Goal: Task Accomplishment & Management: Complete application form

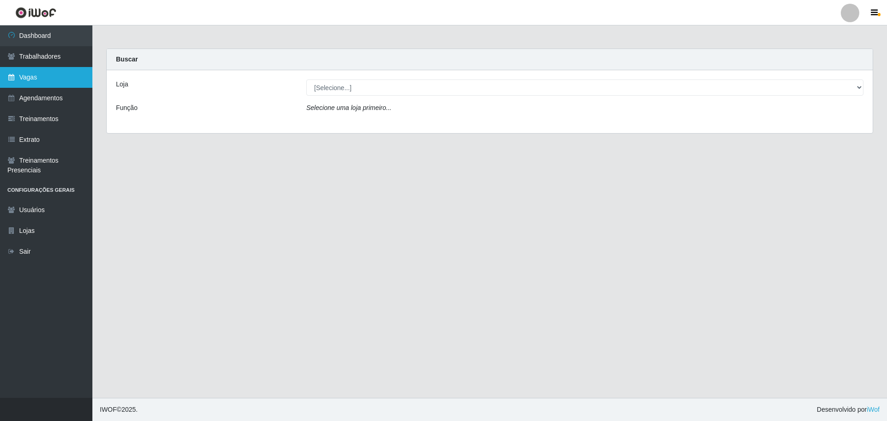
click at [69, 80] on link "Vagas" at bounding box center [46, 77] width 92 height 21
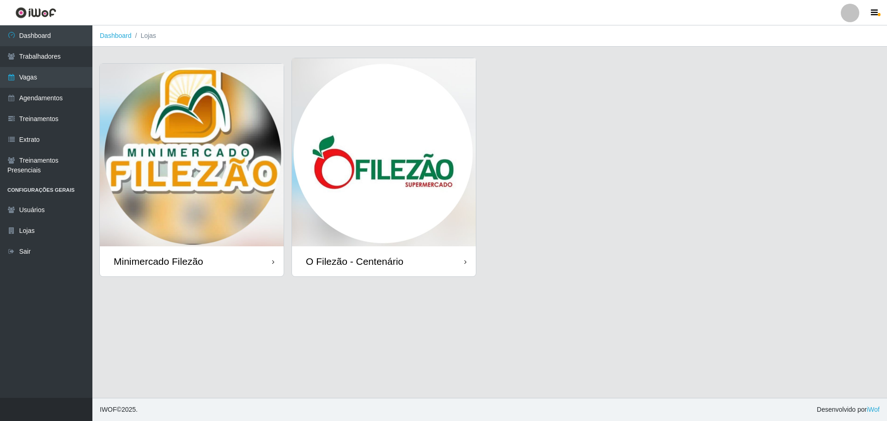
click at [400, 169] on img at bounding box center [384, 152] width 184 height 188
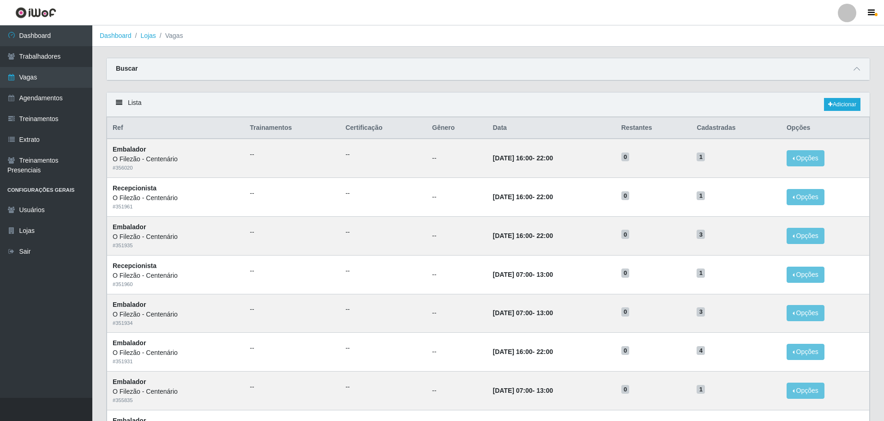
click at [327, 92] on div "Lista Adicionar Ref Trainamentos Certificação Gênero Data Restantes Cadastradas…" at bounding box center [488, 420] width 764 height 656
click at [843, 104] on link "Adicionar" at bounding box center [842, 104] width 36 height 13
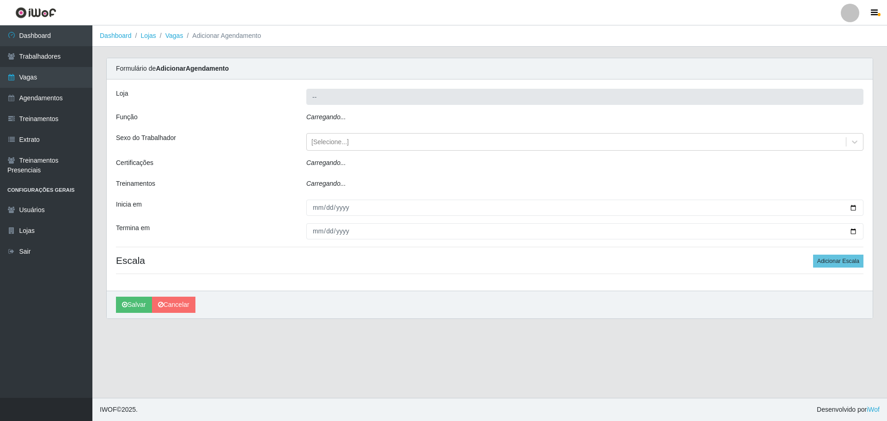
type input "O Filezão - Centenário"
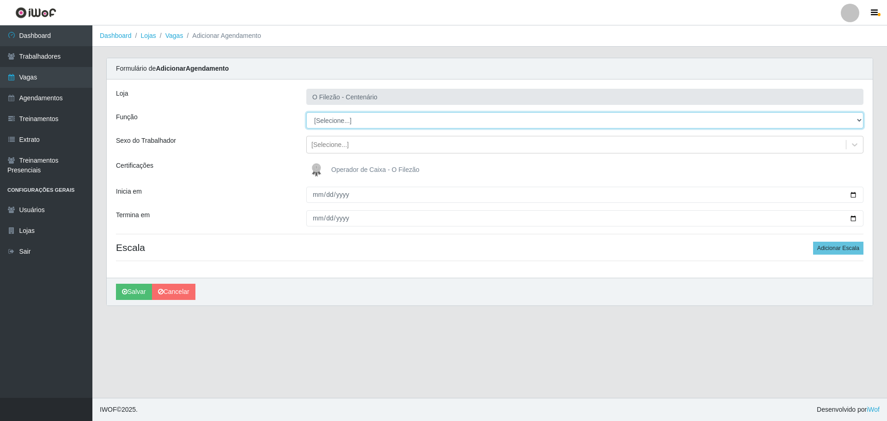
click at [365, 115] on select "[Selecione...] Auxiliar de Estacionamento Auxiliar de Estacionamento + Auxiliar…" at bounding box center [584, 120] width 557 height 16
select select "1"
click at [306, 112] on select "[Selecione...] Auxiliar de Estacionamento Auxiliar de Estacionamento + Auxiliar…" at bounding box center [584, 120] width 557 height 16
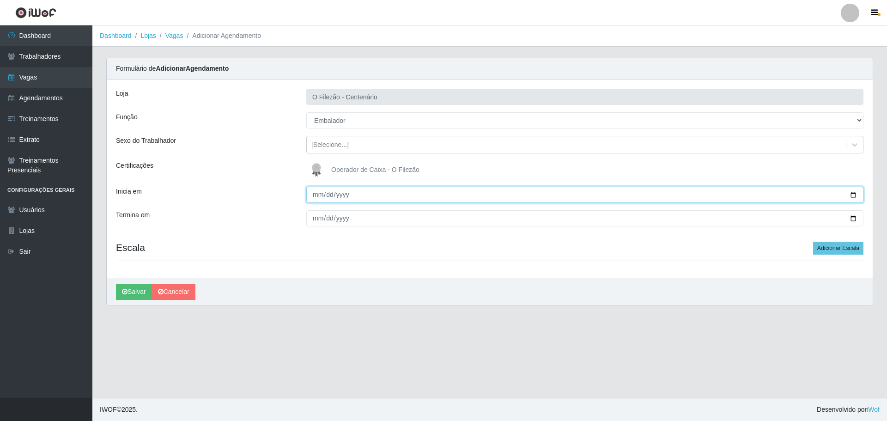
click at [854, 194] on input "Inicia em" at bounding box center [584, 195] width 557 height 16
type input "[DATE]"
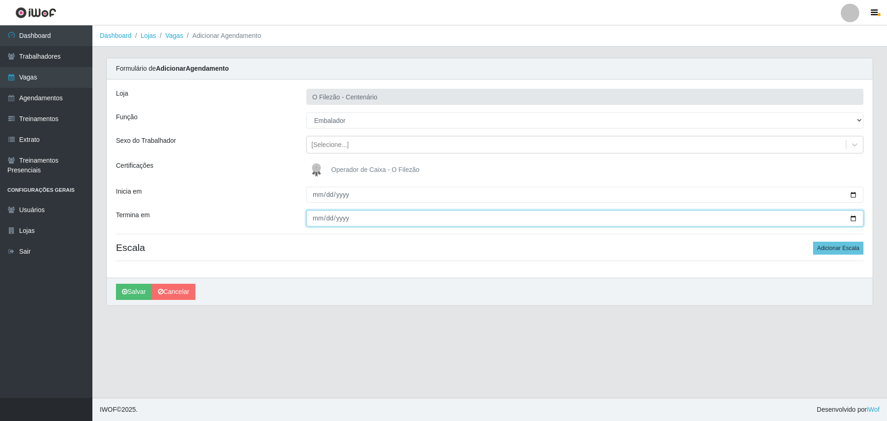
click at [852, 222] on input "Termina em" at bounding box center [584, 218] width 557 height 16
type input "[DATE]"
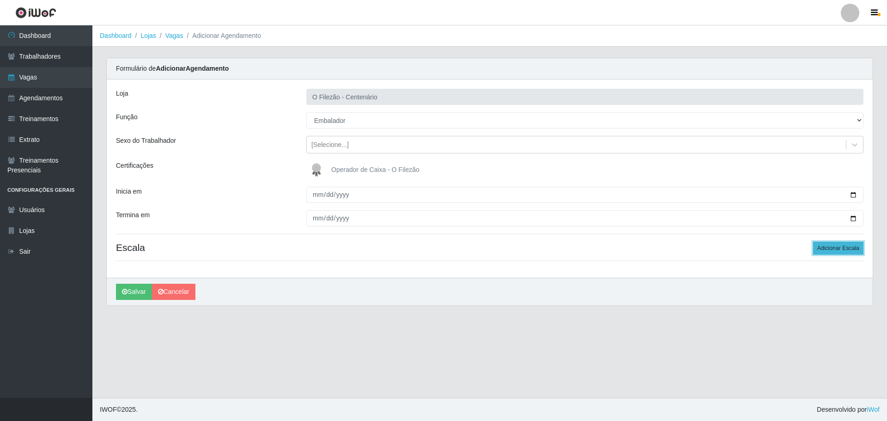
click at [847, 246] on button "Adicionar Escala" at bounding box center [838, 248] width 50 height 13
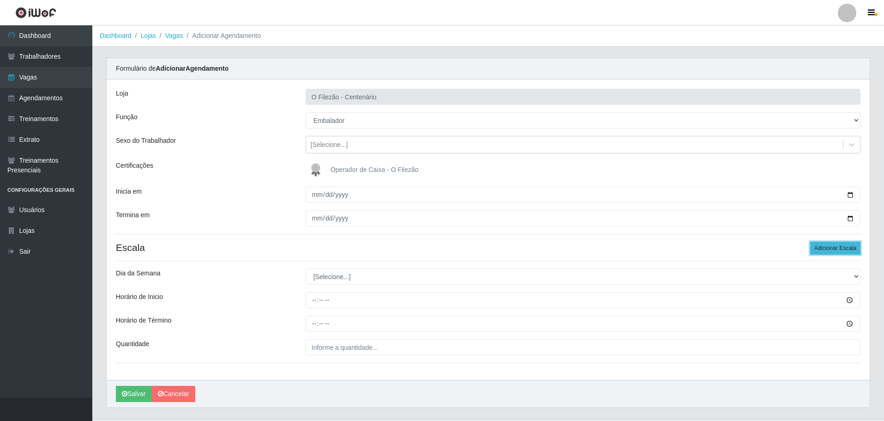
click at [847, 246] on button "Adicionar Escala" at bounding box center [835, 248] width 50 height 13
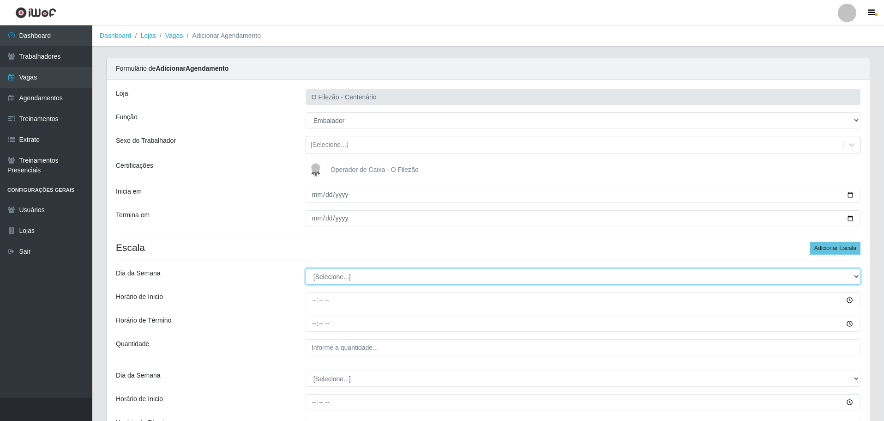
click at [375, 273] on select "[Selecione...] Segunda Terça Quarta Quinta Sexta Sábado Domingo" at bounding box center [583, 276] width 555 height 16
select select "1"
click at [306, 268] on select "[Selecione...] Segunda Terça Quarta Quinta Sexta Sábado Domingo" at bounding box center [583, 276] width 555 height 16
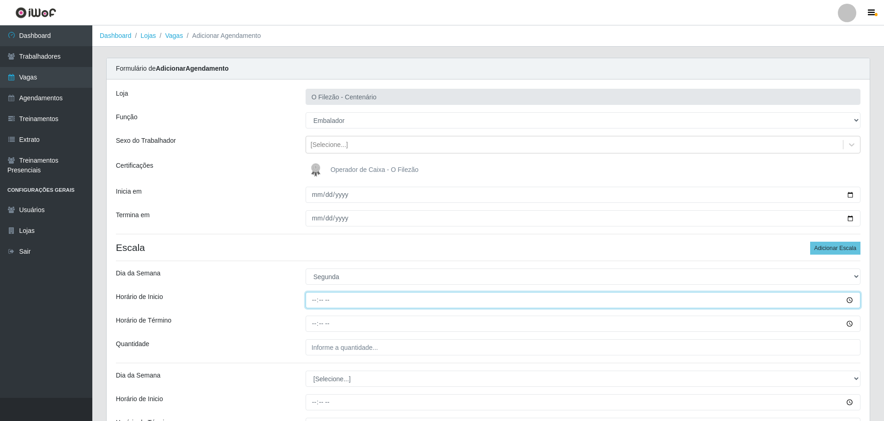
click at [312, 300] on input "Horário de Inicio" at bounding box center [583, 300] width 555 height 16
type input "17:00"
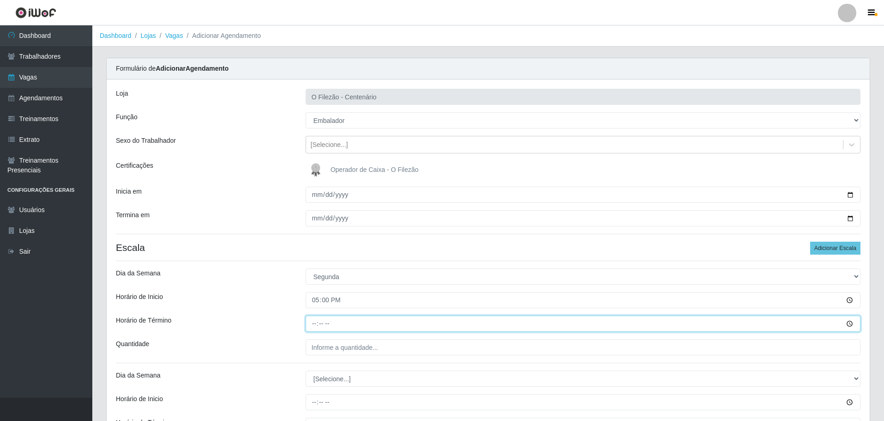
click at [316, 323] on input "Horário de Término" at bounding box center [583, 323] width 555 height 16
type input "23:00"
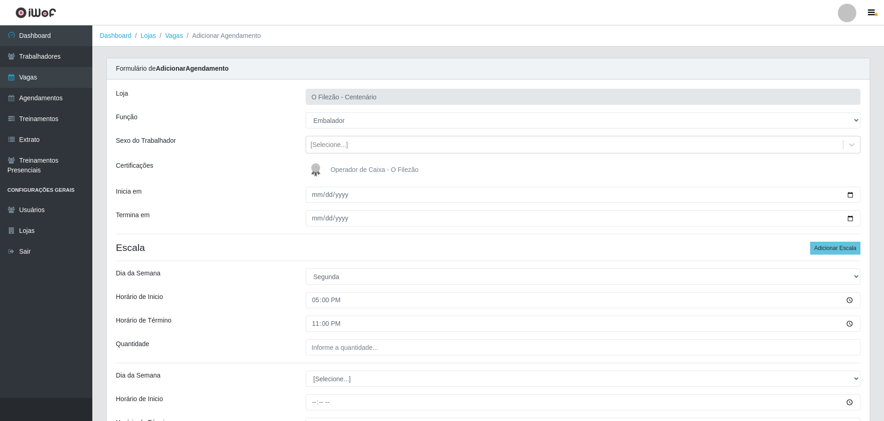
click at [323, 356] on div "Loja O Filezão - Centenário Função [Selecione...] Auxiliar de Estacionamento Au…" at bounding box center [488, 280] width 763 height 402
click at [324, 351] on input "___" at bounding box center [583, 347] width 555 height 16
type input "01_"
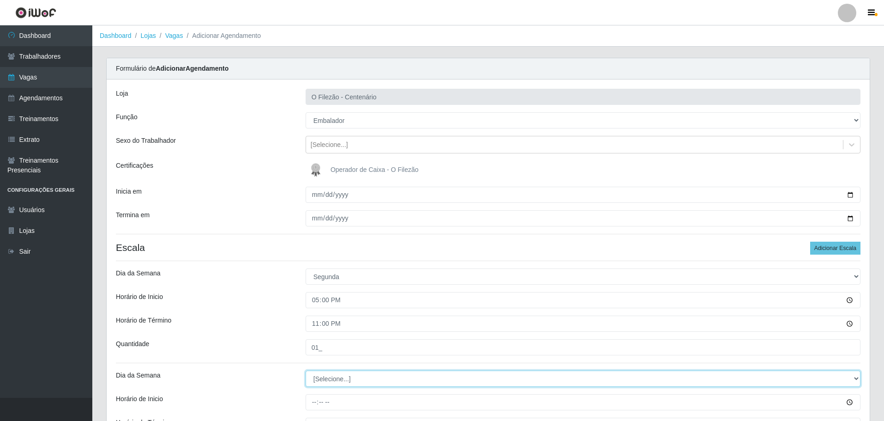
click at [359, 377] on select "[Selecione...] Segunda Terça Quarta Quinta Sexta Sábado Domingo" at bounding box center [583, 378] width 555 height 16
select select "3"
click at [306, 370] on select "[Selecione...] Segunda Terça Quarta Quinta Sexta Sábado Domingo" at bounding box center [583, 378] width 555 height 16
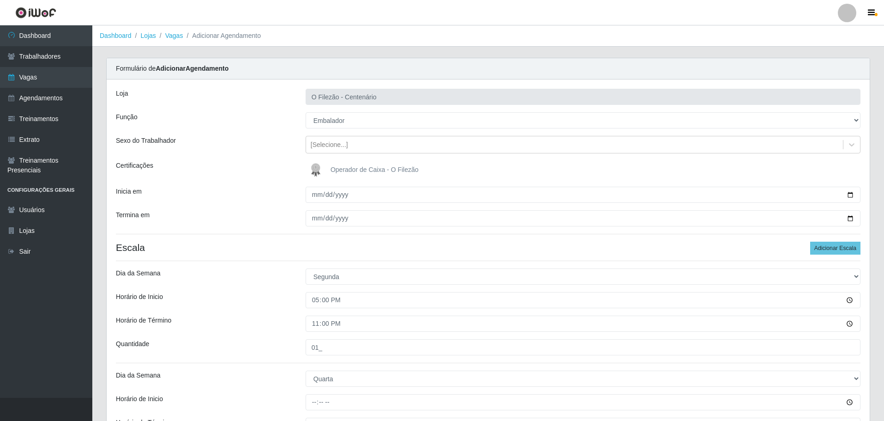
click at [274, 342] on div "Quantidade" at bounding box center [204, 347] width 190 height 16
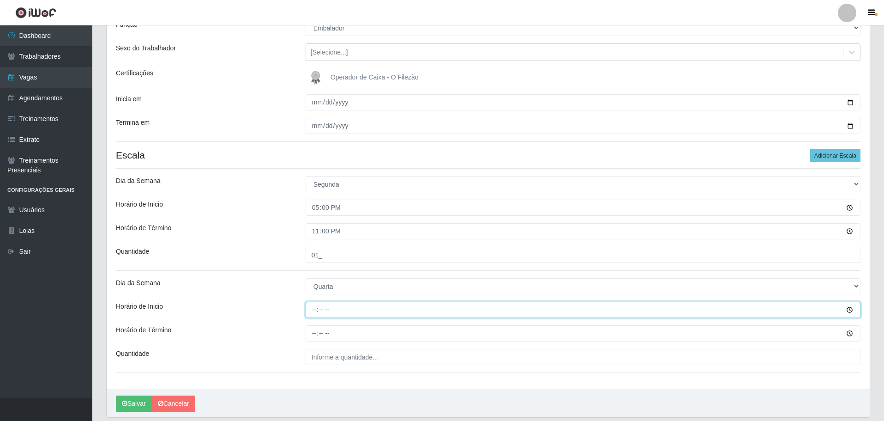
click at [313, 309] on input "Horário de Inicio" at bounding box center [583, 310] width 555 height 16
type input "17:00"
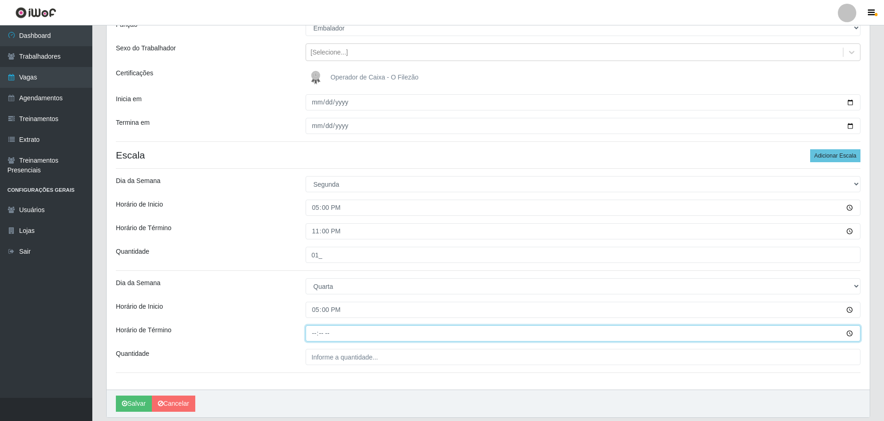
click at [309, 330] on input "Horário de Término" at bounding box center [583, 333] width 555 height 16
type input "23:00"
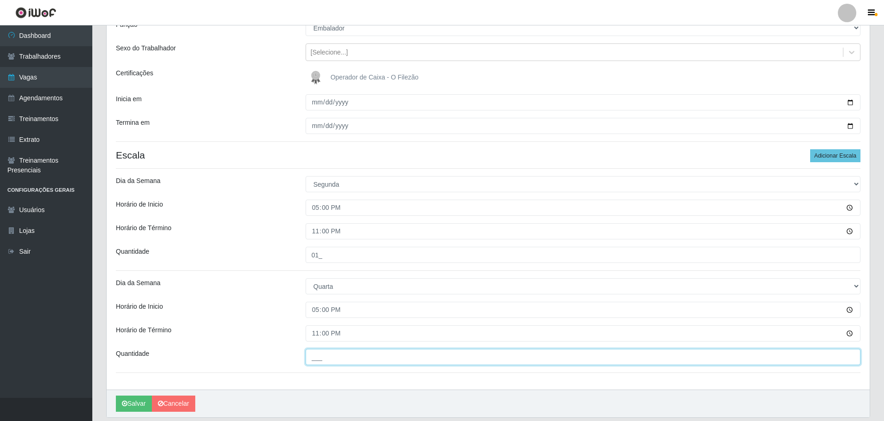
click at [319, 350] on input "___" at bounding box center [583, 357] width 555 height 16
type input "01_"
click at [268, 305] on div "Horário de Inicio" at bounding box center [204, 310] width 190 height 16
click at [258, 327] on div "Horário de Término" at bounding box center [204, 333] width 190 height 16
click at [830, 156] on button "Adicionar Escala" at bounding box center [835, 155] width 50 height 13
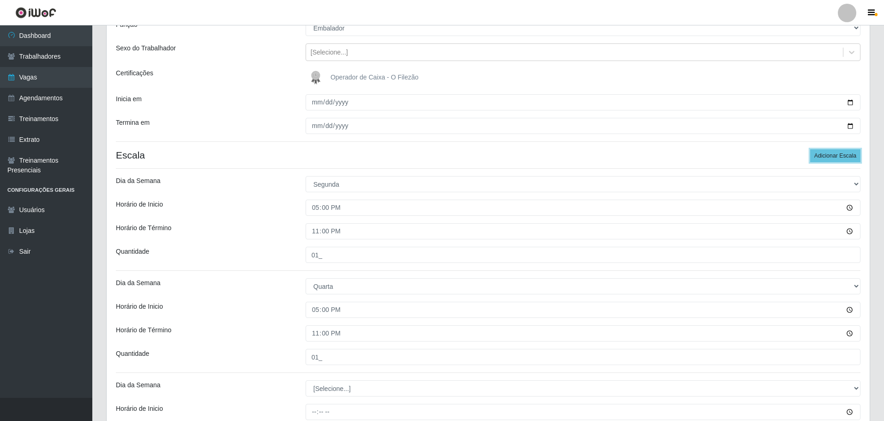
scroll to position [185, 0]
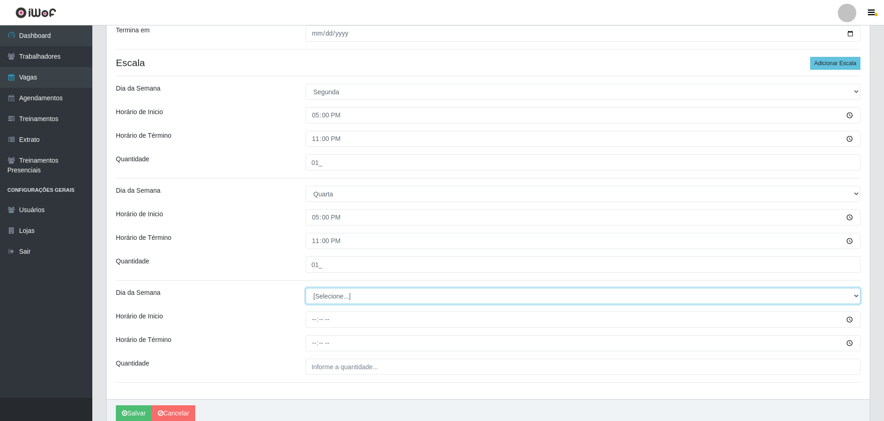
click at [325, 291] on select "[Selecione...] Segunda Terça Quarta Quinta Sexta Sábado Domingo" at bounding box center [583, 296] width 555 height 16
select select "5"
click at [306, 288] on select "[Selecione...] Segunda Terça Quarta Quinta Sexta Sábado Domingo" at bounding box center [583, 296] width 555 height 16
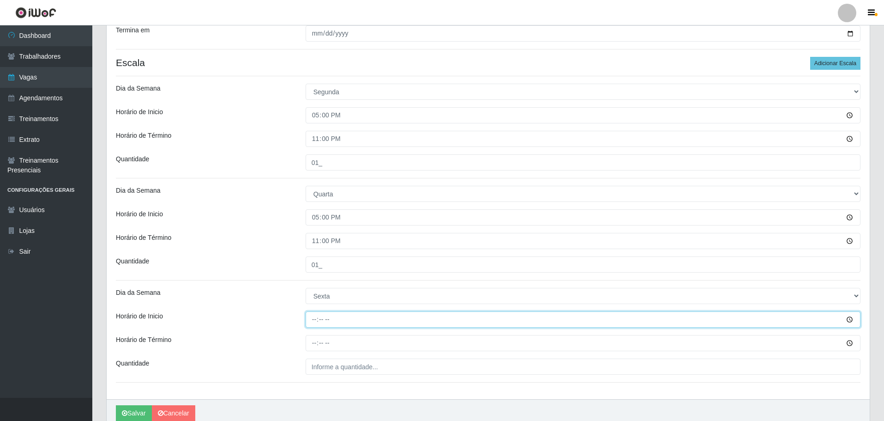
click at [312, 320] on input "Horário de Inicio" at bounding box center [583, 319] width 555 height 16
type input "17:00"
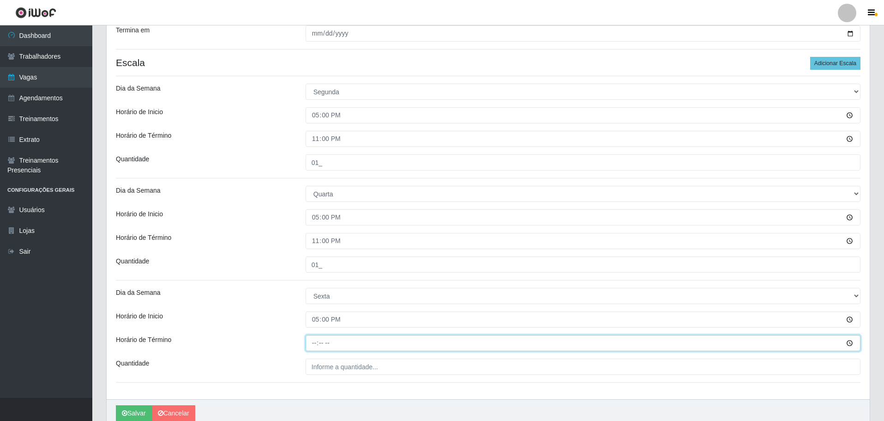
click at [315, 343] on input "Horário de Término" at bounding box center [583, 343] width 555 height 16
type input "23:00"
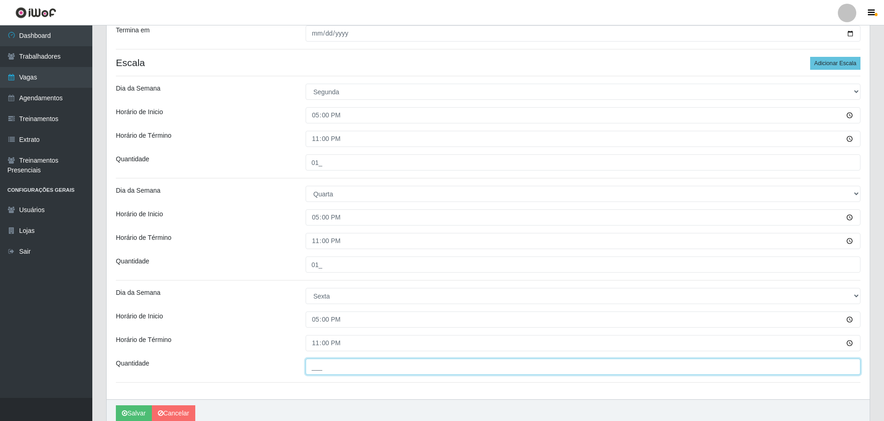
click at [321, 366] on input "___" at bounding box center [583, 366] width 555 height 16
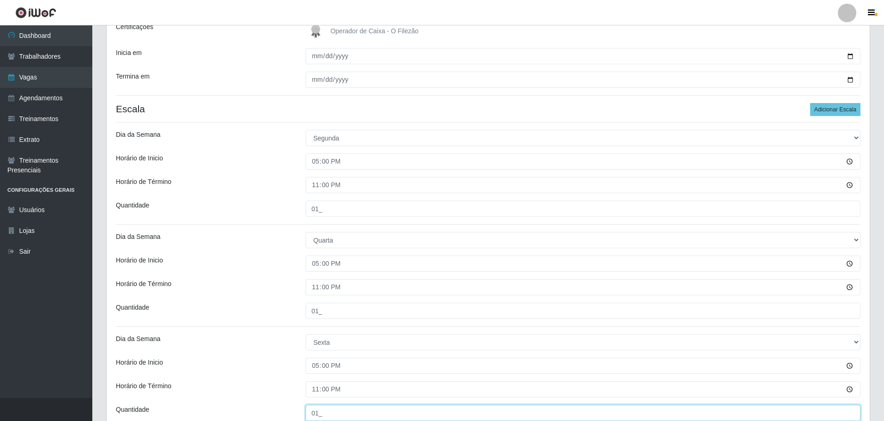
scroll to position [92, 0]
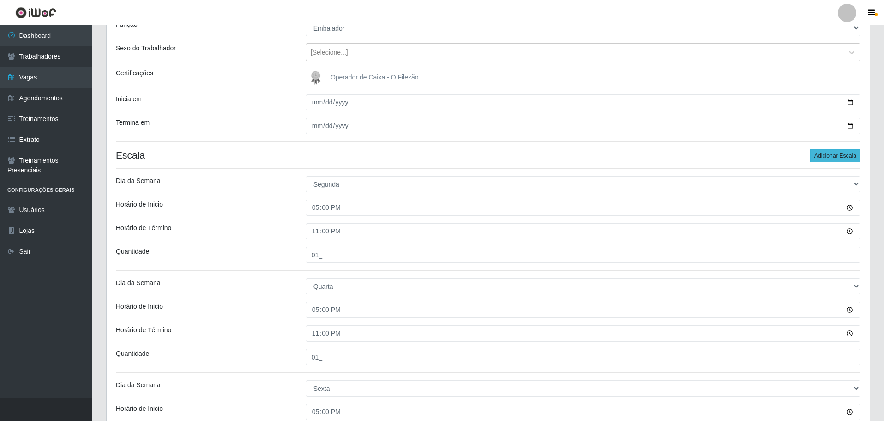
type input "01_"
click at [831, 158] on button "Adicionar Escala" at bounding box center [835, 155] width 50 height 13
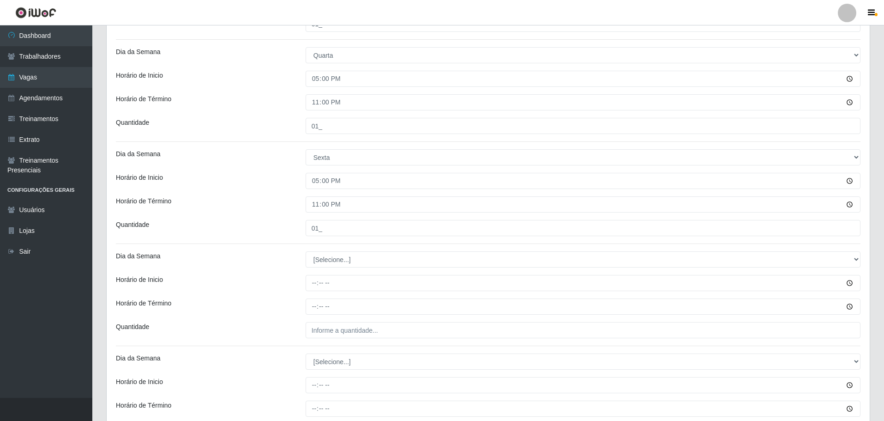
scroll to position [369, 0]
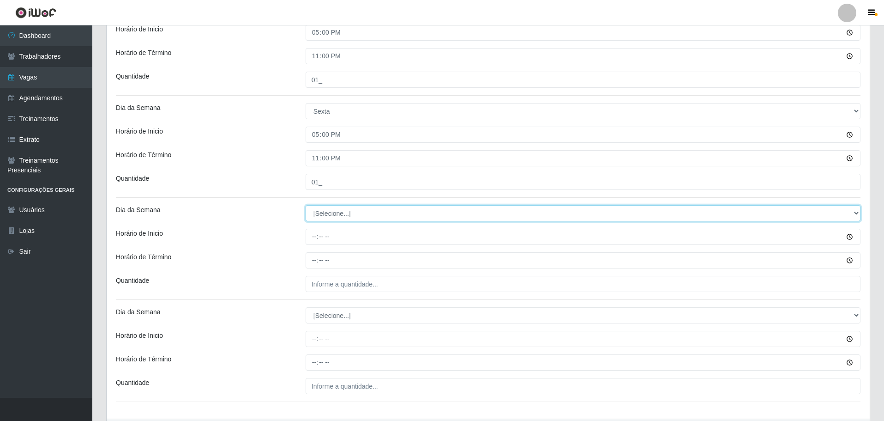
click at [324, 215] on select "[Selecione...] Segunda Terça Quarta Quinta Sexta Sábado Domingo" at bounding box center [583, 213] width 555 height 16
select select "4"
click at [306, 205] on select "[Selecione...] Segunda Terça Quarta Quinta Sexta Sábado Domingo" at bounding box center [583, 213] width 555 height 16
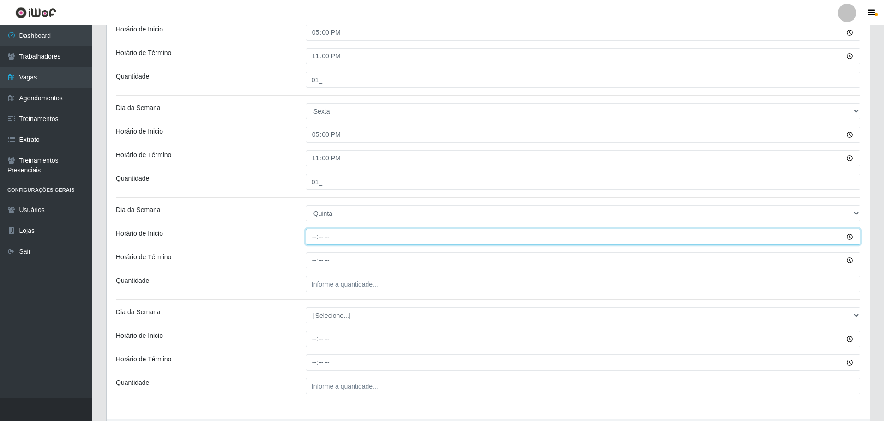
click at [313, 238] on input "Horário de Inicio" at bounding box center [583, 237] width 555 height 16
type input "09:00"
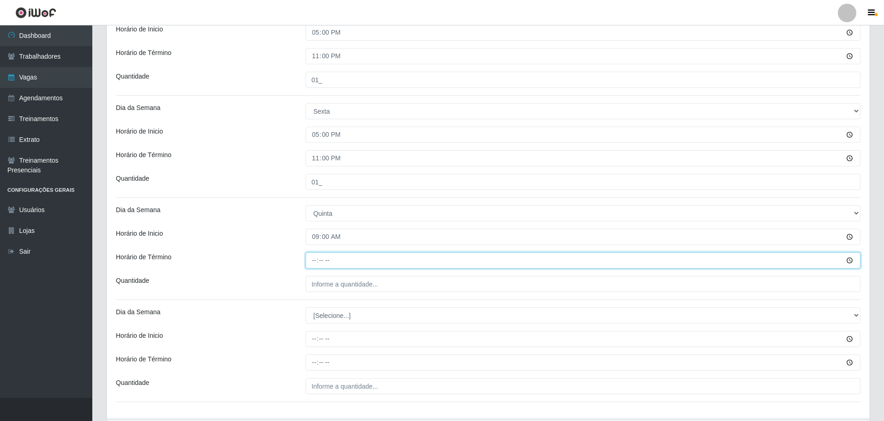
click at [314, 260] on input "Horário de Término" at bounding box center [583, 260] width 555 height 16
type input "15:00"
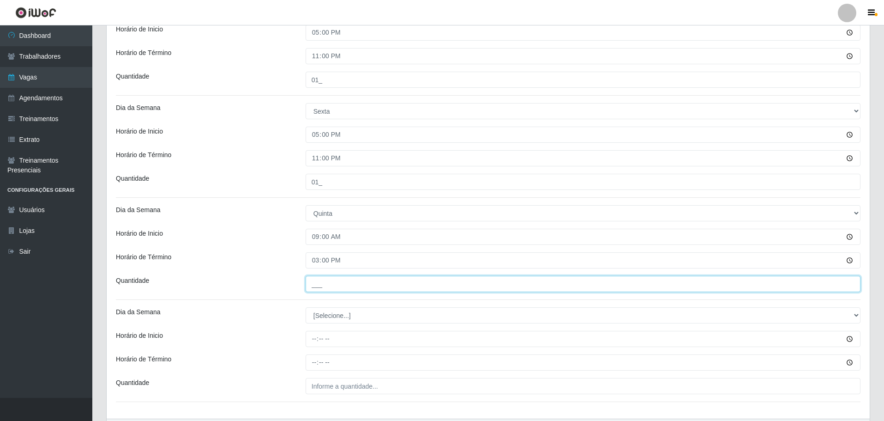
click at [316, 284] on input "___" at bounding box center [583, 284] width 555 height 16
type input "01_"
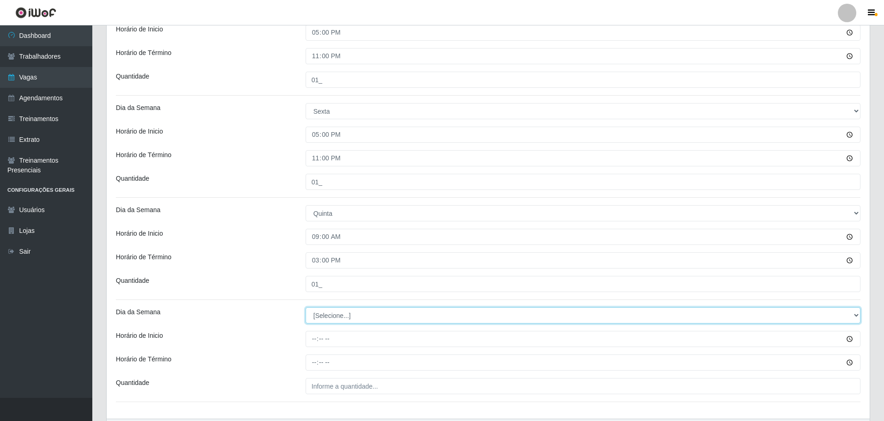
click at [319, 318] on select "[Selecione...] Segunda Terça Quarta Quinta Sexta Sábado Domingo" at bounding box center [583, 315] width 555 height 16
select select "4"
click at [306, 307] on select "[Selecione...] Segunda Terça Quarta Quinta Sexta Sábado Domingo" at bounding box center [583, 315] width 555 height 16
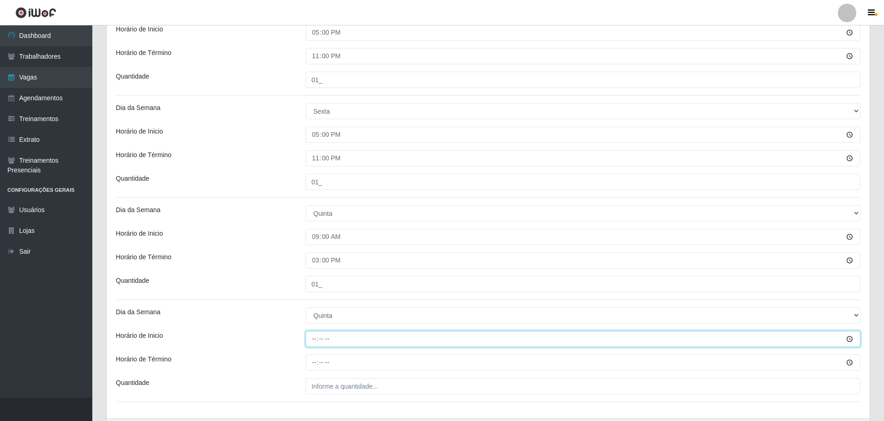
click at [313, 338] on input "Horário de Inicio" at bounding box center [583, 339] width 555 height 16
type input "09:00"
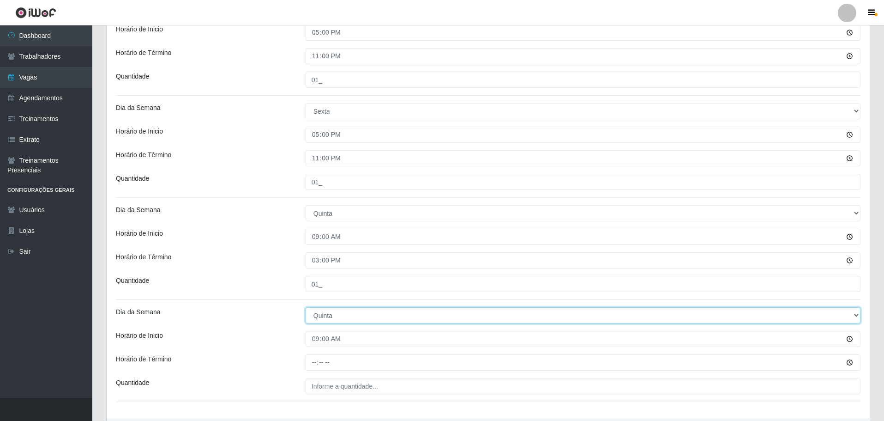
click at [318, 315] on select "[Selecione...] Segunda Terça Quarta Quinta Sexta Sábado Domingo" at bounding box center [583, 315] width 555 height 16
select select "5"
click at [306, 307] on select "[Selecione...] Segunda Terça Quarta Quinta Sexta Sábado Domingo" at bounding box center [583, 315] width 555 height 16
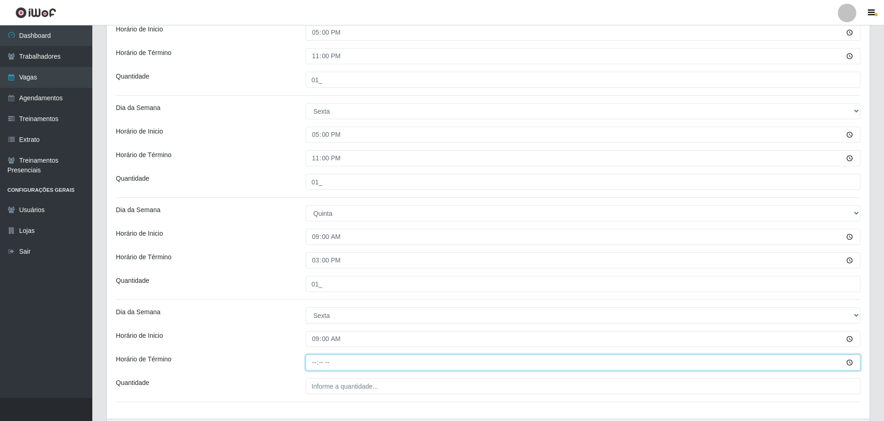
click at [312, 366] on input "Horário de Término" at bounding box center [583, 362] width 555 height 16
type input "15:00"
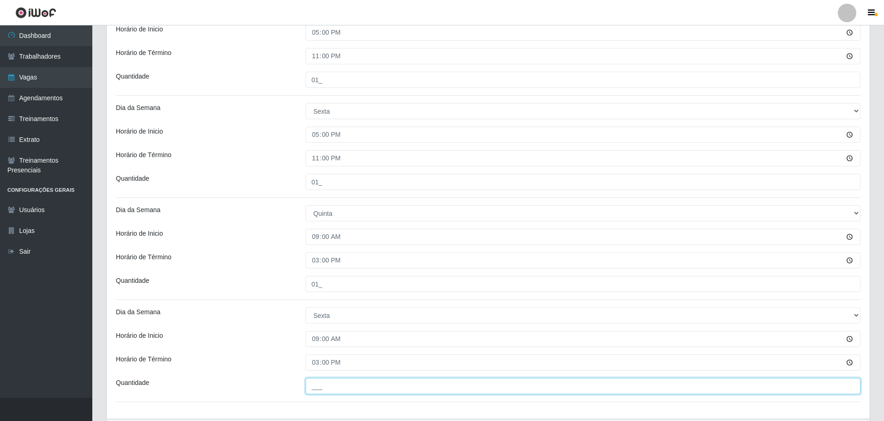
click at [308, 386] on input "___" at bounding box center [583, 386] width 555 height 16
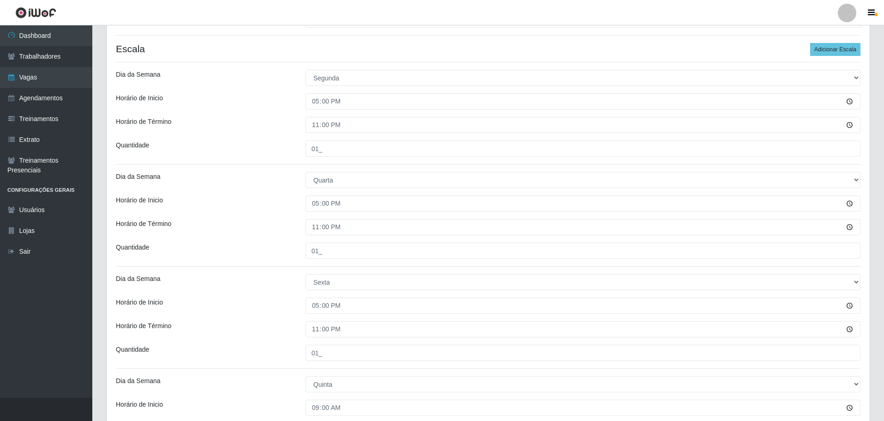
scroll to position [106, 0]
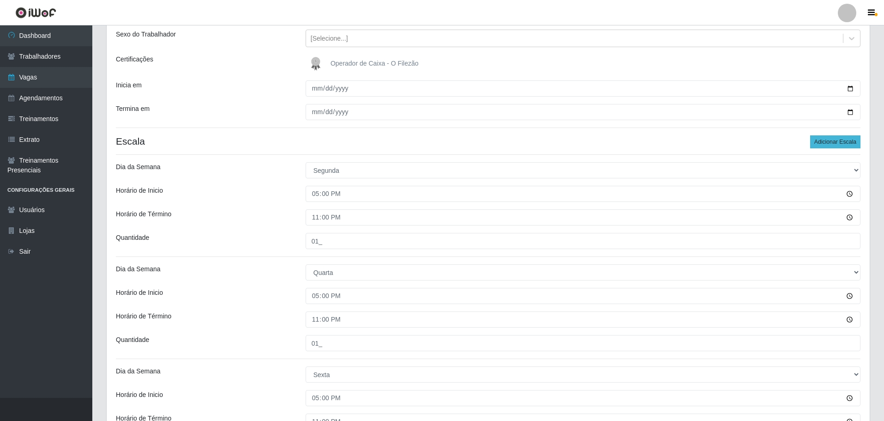
type input "01_"
click at [826, 145] on button "Adicionar Escala" at bounding box center [835, 141] width 50 height 13
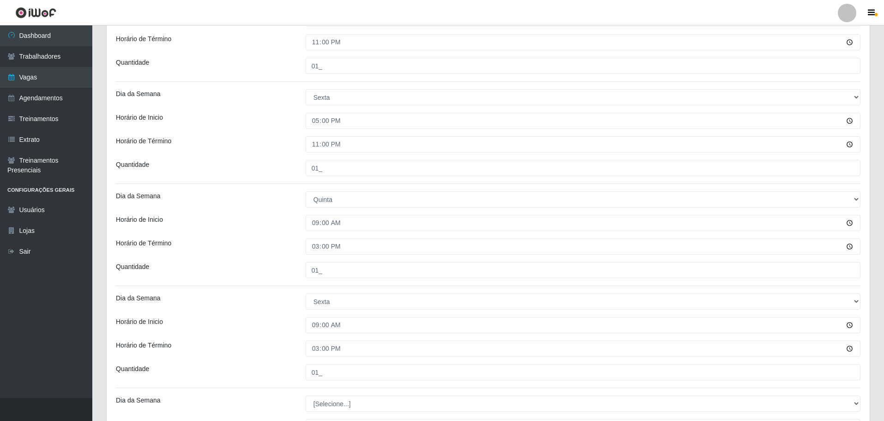
scroll to position [568, 0]
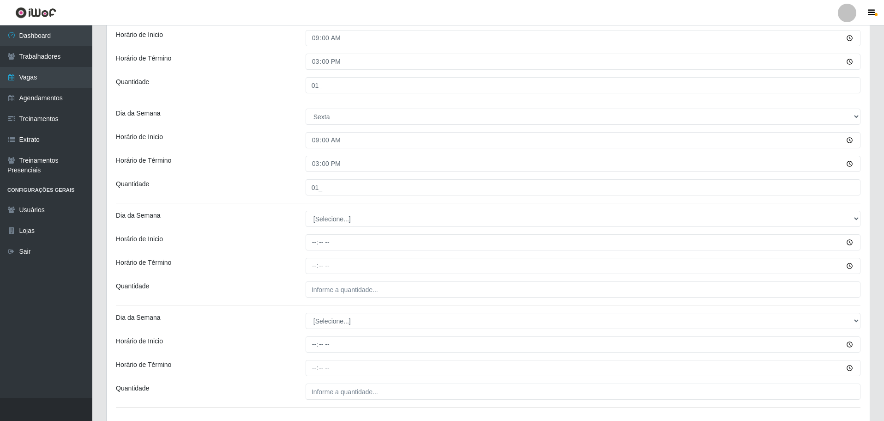
click at [336, 221] on select "[Selecione...] Segunda Terça Quarta Quinta Sexta Sábado Domingo" at bounding box center [583, 219] width 555 height 16
select select "6"
click at [306, 211] on select "[Selecione...] Segunda Terça Quarta Quinta Sexta Sábado Domingo" at bounding box center [583, 219] width 555 height 16
click at [280, 266] on div "Horário de Término" at bounding box center [204, 266] width 190 height 16
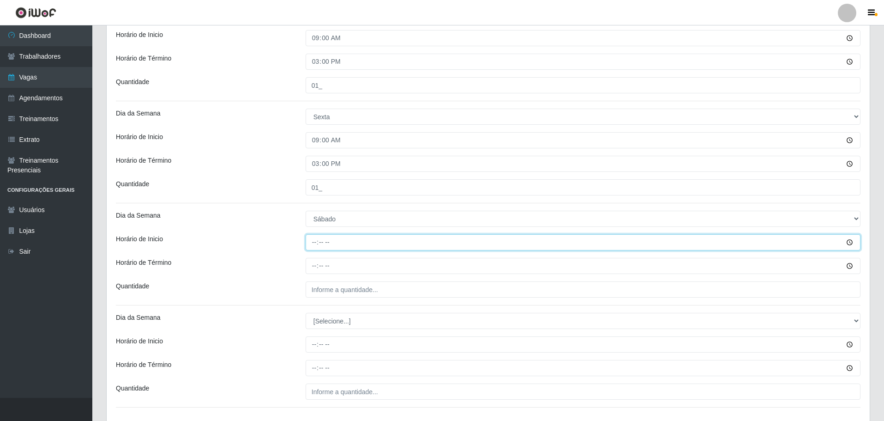
click at [313, 242] on input "Horário de Inicio" at bounding box center [583, 242] width 555 height 16
type input "17:00"
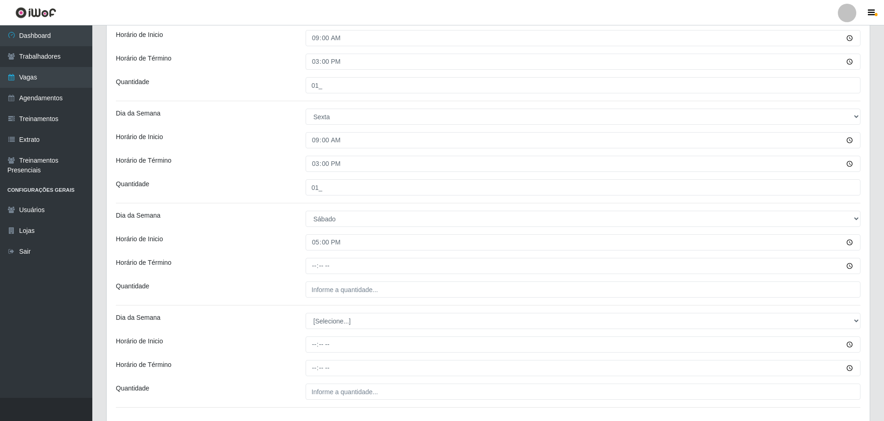
click at [313, 265] on input "Horário de Término" at bounding box center [583, 266] width 555 height 16
type input "23:00"
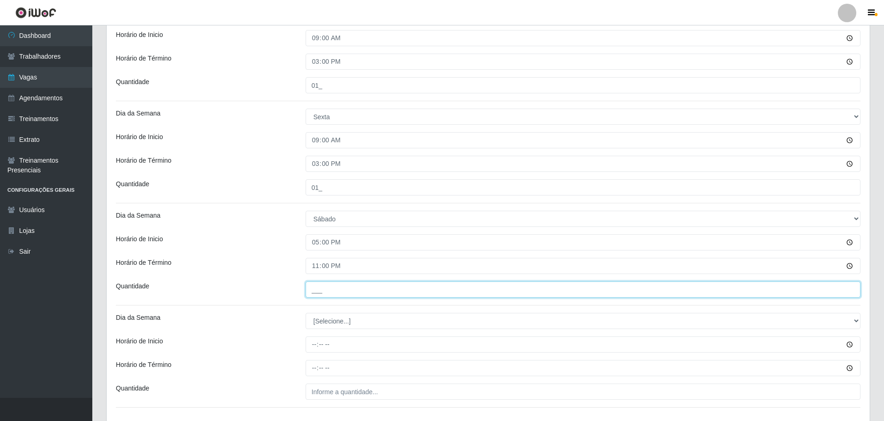
click at [324, 296] on input "___" at bounding box center [583, 289] width 555 height 16
type input "02_"
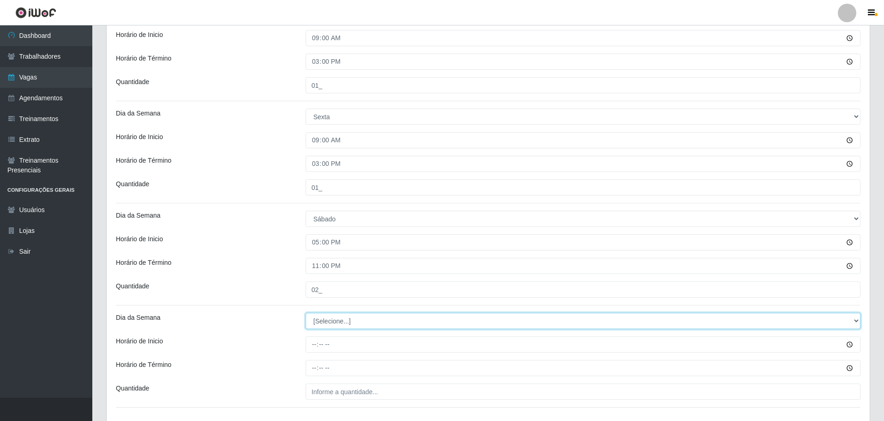
click at [320, 320] on select "[Selecione...] Segunda Terça Quarta Quinta Sexta Sábado Domingo" at bounding box center [583, 321] width 555 height 16
select select "6"
click at [306, 313] on select "[Selecione...] Segunda Terça Quarta Quinta Sexta Sábado Domingo" at bounding box center [583, 321] width 555 height 16
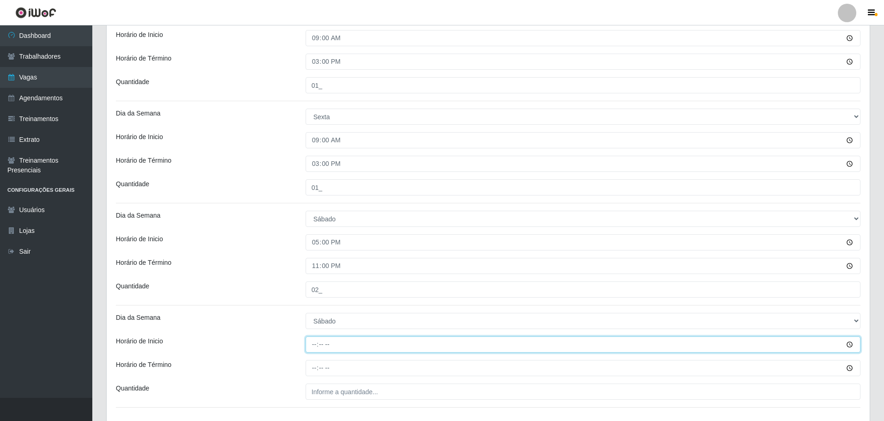
click at [315, 348] on input "Horário de Inicio" at bounding box center [583, 344] width 555 height 16
type input "08:00"
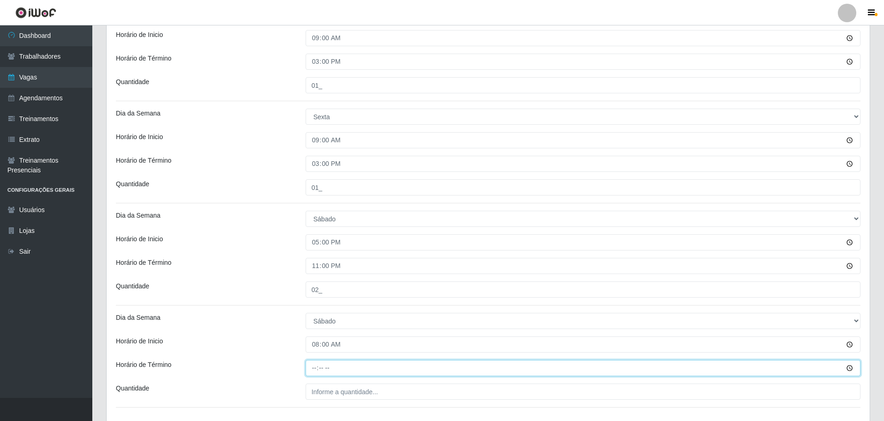
click at [309, 368] on input "Horário de Término" at bounding box center [583, 368] width 555 height 16
click at [310, 369] on input "Horário de Término" at bounding box center [583, 368] width 555 height 16
click at [317, 368] on input "Horário de Término" at bounding box center [583, 368] width 555 height 16
type input "14:00"
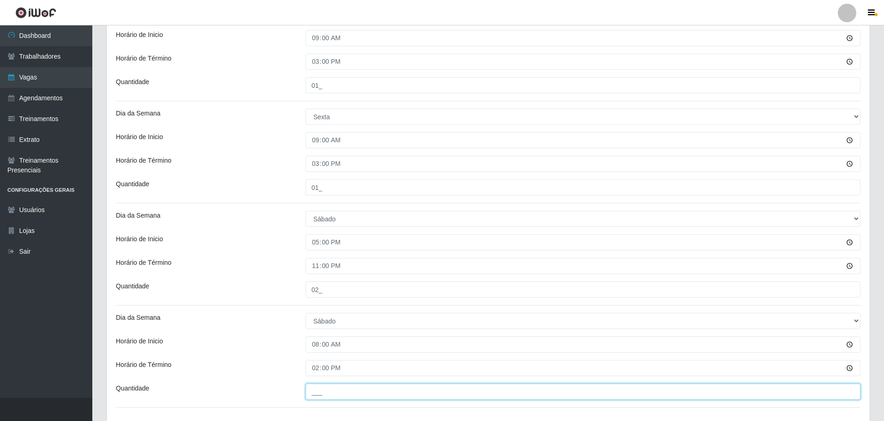
click at [321, 390] on input "___" at bounding box center [583, 391] width 555 height 16
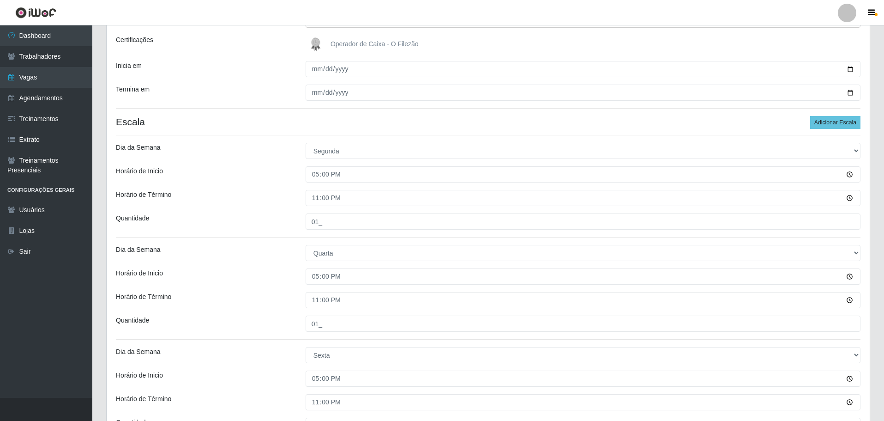
scroll to position [0, 0]
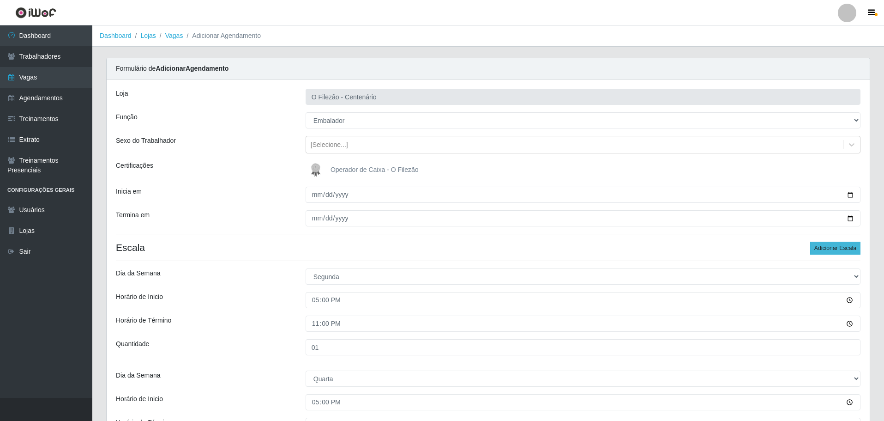
type input "01_"
click at [844, 249] on button "Adicionar Escala" at bounding box center [835, 248] width 50 height 13
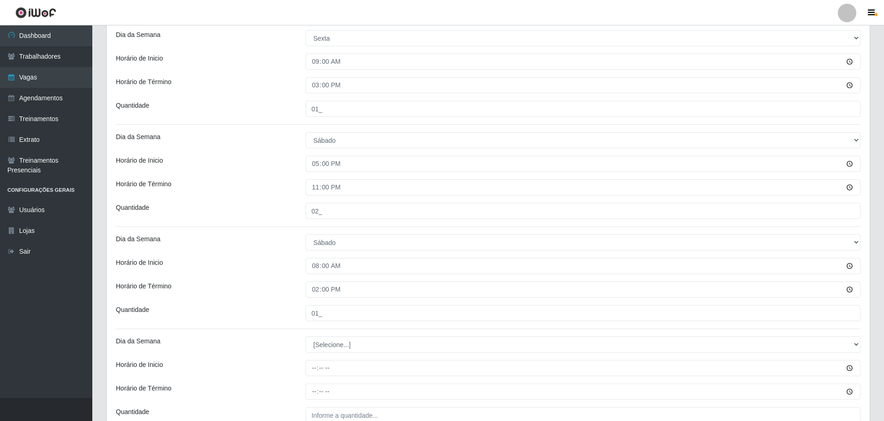
scroll to position [736, 0]
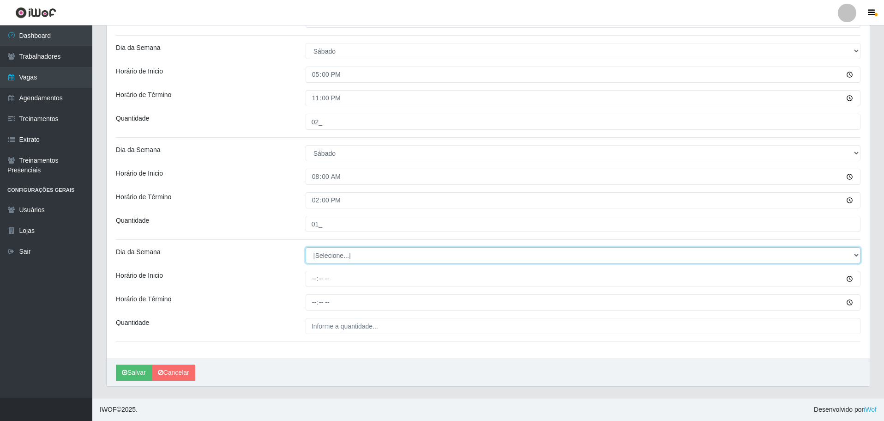
click at [326, 253] on select "[Selecione...] Segunda Terça Quarta Quinta Sexta Sábado Domingo" at bounding box center [583, 255] width 555 height 16
select select "6"
click at [306, 247] on select "[Selecione...] Segunda Terça Quarta Quinta Sexta Sábado Domingo" at bounding box center [583, 255] width 555 height 16
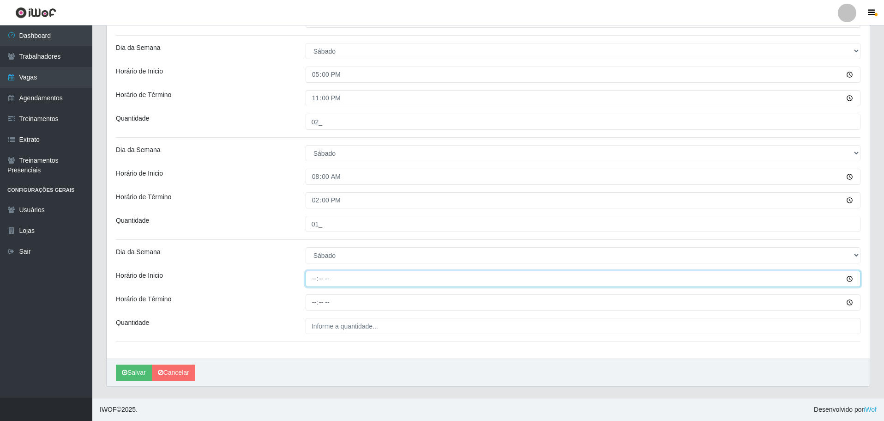
click at [315, 283] on input "Horário de Inicio" at bounding box center [583, 279] width 555 height 16
type input "09:00"
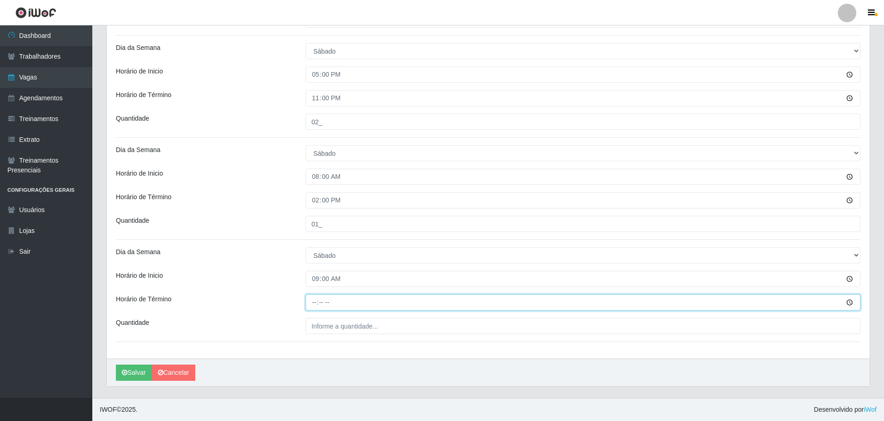
click at [314, 301] on input "Horário de Término" at bounding box center [583, 302] width 555 height 16
type input "15:00"
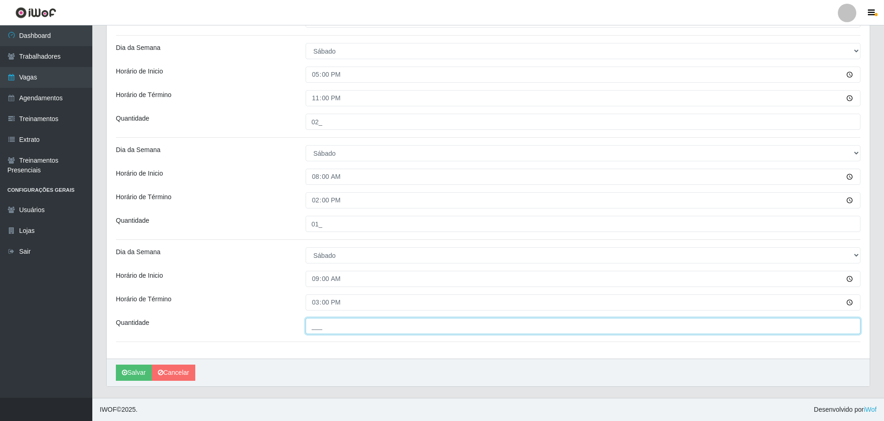
click at [308, 327] on input "___" at bounding box center [583, 326] width 555 height 16
type input "01_"
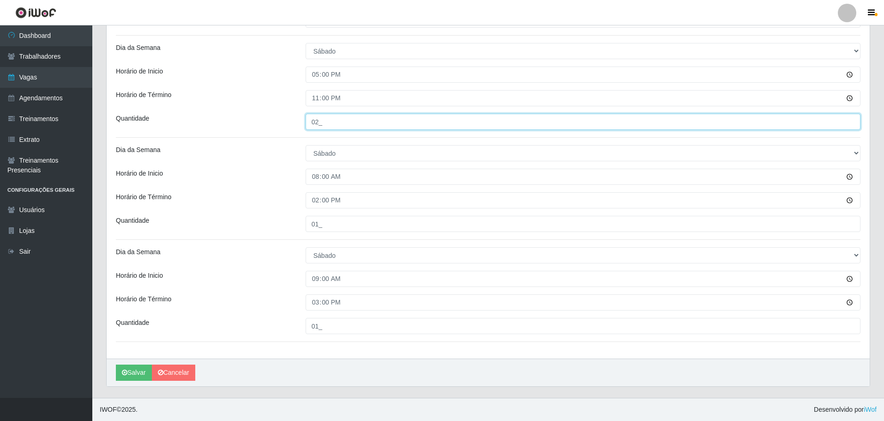
click at [325, 122] on input "02_" at bounding box center [583, 122] width 555 height 16
type input "03_"
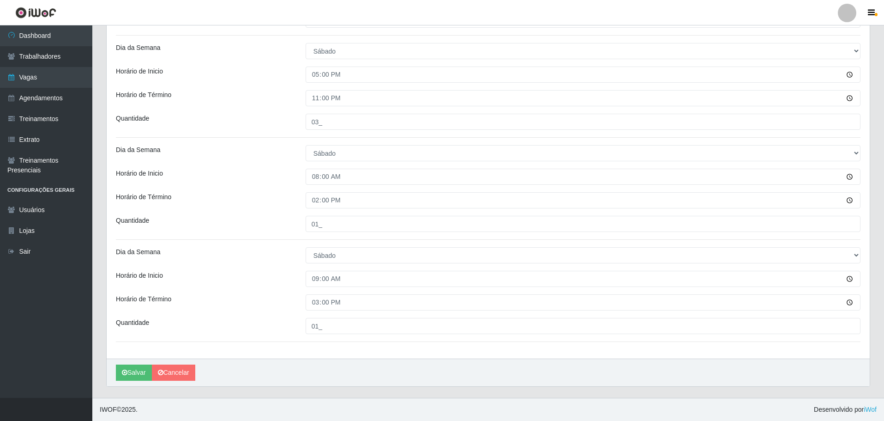
click at [135, 373] on button "Salvar" at bounding box center [134, 372] width 36 height 16
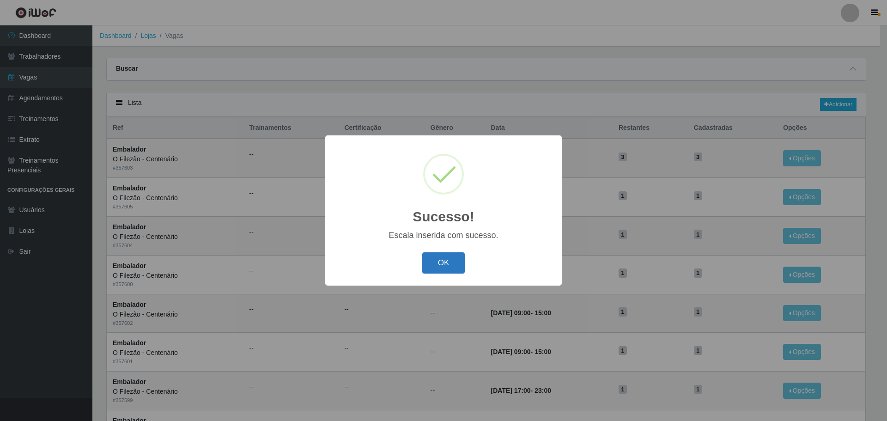
click at [450, 260] on button "OK" at bounding box center [443, 263] width 43 height 22
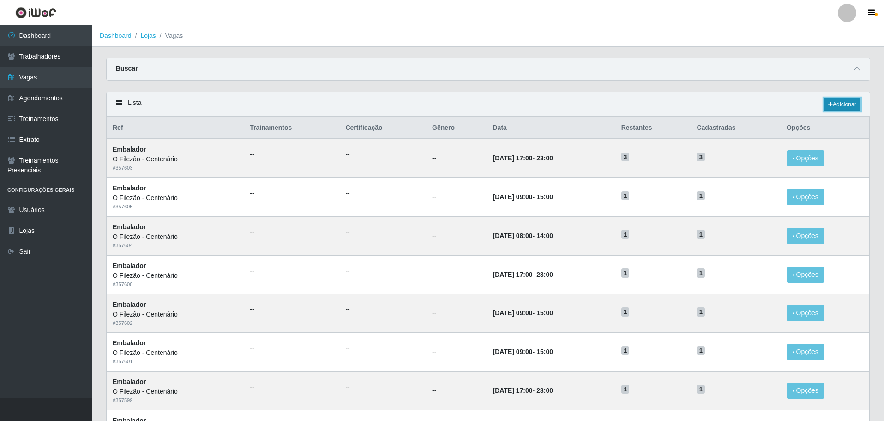
click at [851, 108] on link "Adicionar" at bounding box center [842, 104] width 36 height 13
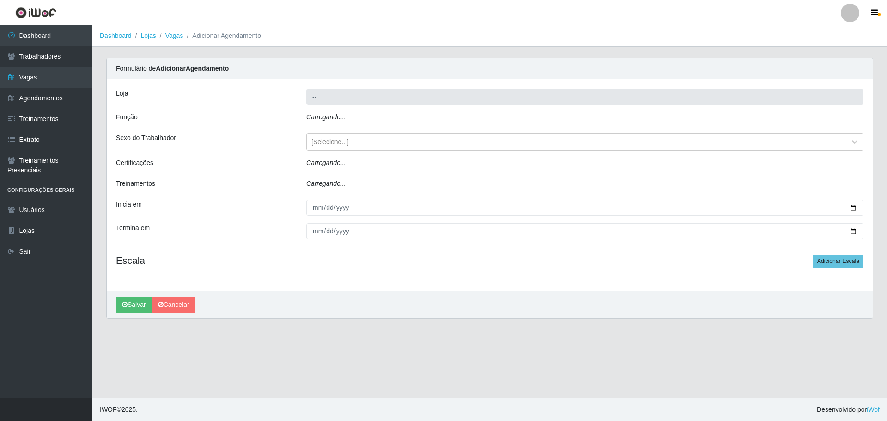
type input "O Filezão - Centenário"
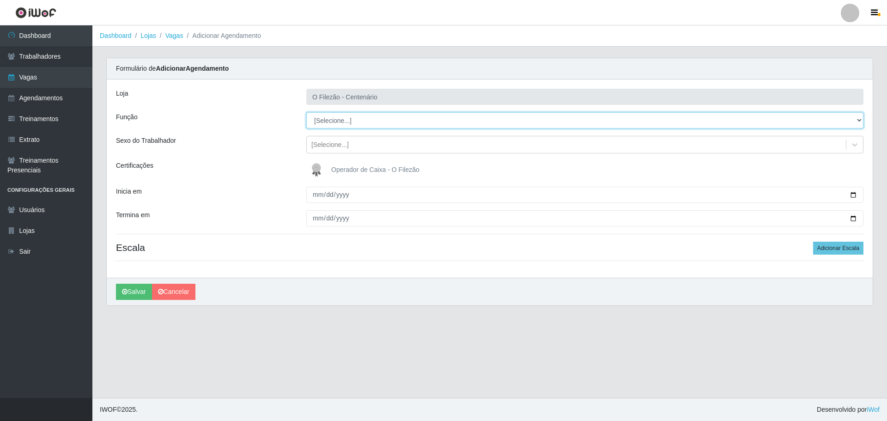
click at [354, 123] on select "[Selecione...] Auxiliar de Estacionamento Auxiliar de Estacionamento + Auxiliar…" at bounding box center [584, 120] width 557 height 16
select select "1"
click at [306, 112] on select "[Selecione...] Auxiliar de Estacionamento Auxiliar de Estacionamento + Auxiliar…" at bounding box center [584, 120] width 557 height 16
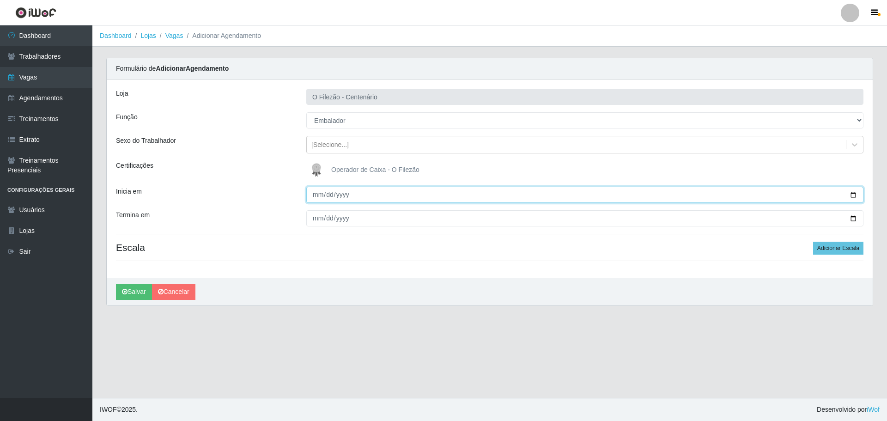
click at [855, 193] on input "Inicia em" at bounding box center [584, 195] width 557 height 16
type input "[DATE]"
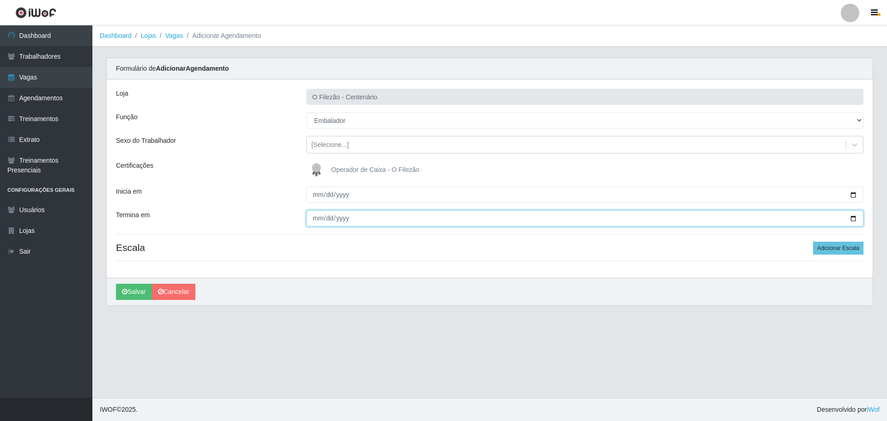
click at [848, 219] on input "Termina em" at bounding box center [584, 218] width 557 height 16
click at [855, 218] on input "Termina em" at bounding box center [584, 218] width 557 height 16
type input "[DATE]"
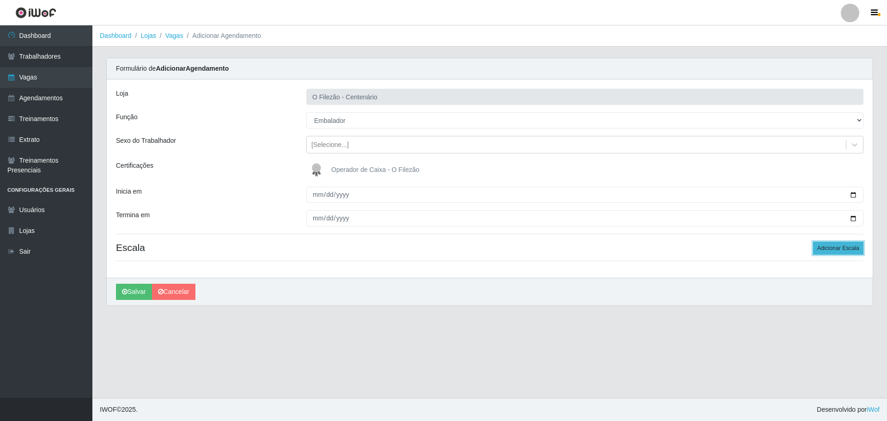
click at [832, 251] on button "Adicionar Escala" at bounding box center [838, 248] width 50 height 13
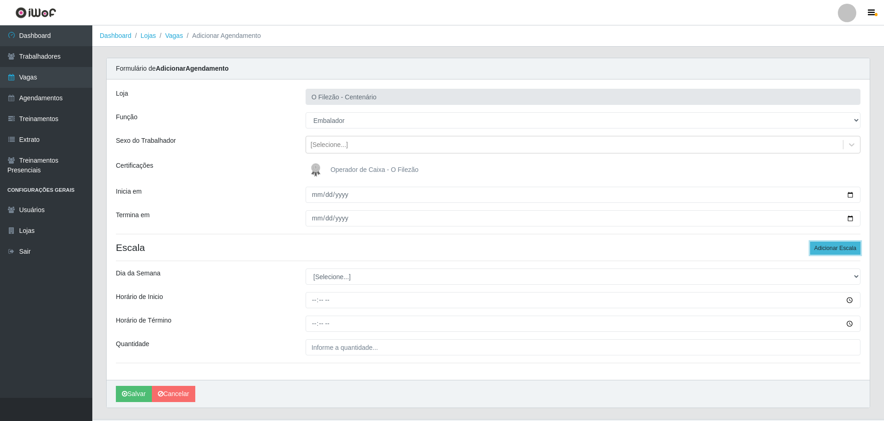
click at [832, 251] on button "Adicionar Escala" at bounding box center [835, 248] width 50 height 13
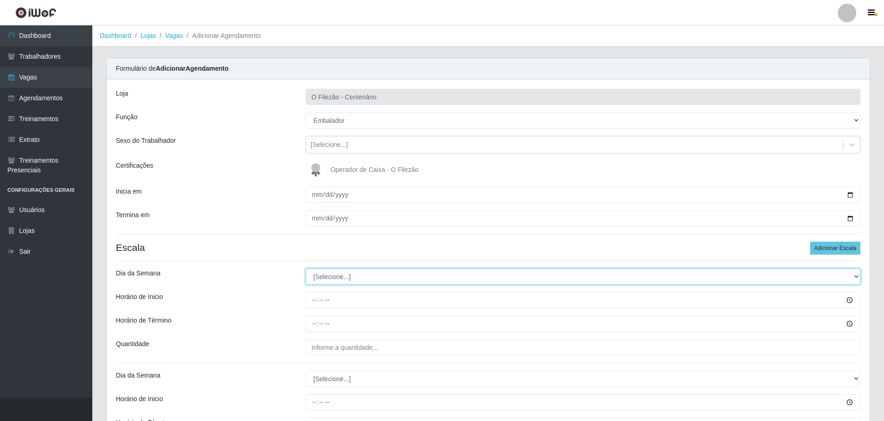
click at [325, 276] on select "[Selecione...] Segunda Terça Quarta Quinta Sexta Sábado Domingo" at bounding box center [583, 276] width 555 height 16
select select "0"
click at [306, 268] on select "[Selecione...] Segunda Terça Quarta Quinta Sexta Sábado Domingo" at bounding box center [583, 276] width 555 height 16
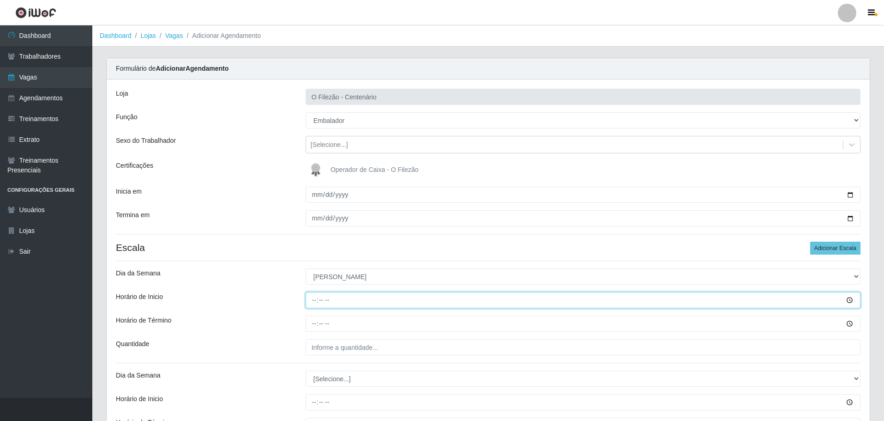
click at [312, 303] on input "Horário de Inicio" at bounding box center [583, 300] width 555 height 16
type input "07:00"
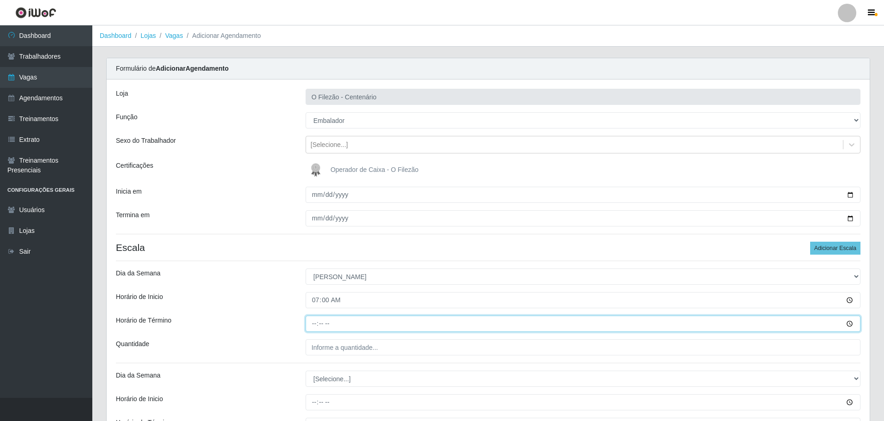
click at [313, 325] on input "Horário de Término" at bounding box center [583, 323] width 555 height 16
type input "13:00"
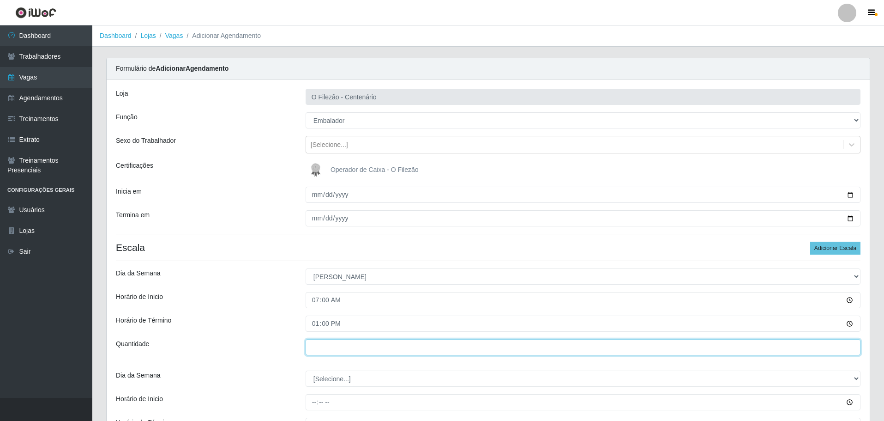
click at [320, 348] on input "___" at bounding box center [583, 347] width 555 height 16
type input "03_"
click at [252, 357] on div "Loja O Filezão - Centenário Função [Selecione...] Auxiliar de Estacionamento Au…" at bounding box center [488, 280] width 763 height 402
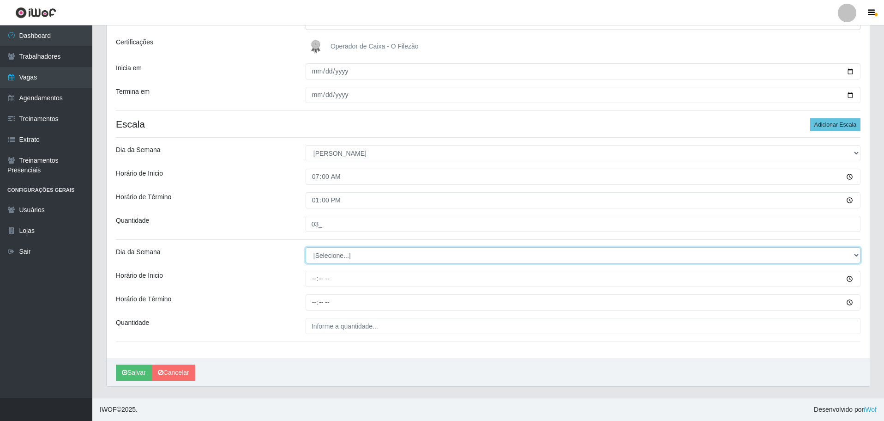
click at [359, 261] on select "[Selecione...] Segunda Terça Quarta Quinta Sexta Sábado Domingo" at bounding box center [583, 255] width 555 height 16
select select "0"
click at [306, 247] on select "[Selecione...] Segunda Terça Quarta Quinta Sexta Sábado Domingo" at bounding box center [583, 255] width 555 height 16
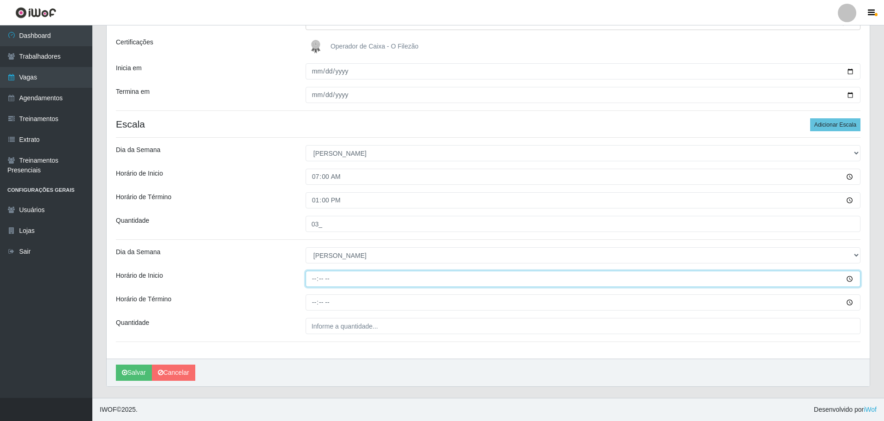
click at [310, 280] on input "Horário de Inicio" at bounding box center [583, 279] width 555 height 16
type input "16:00"
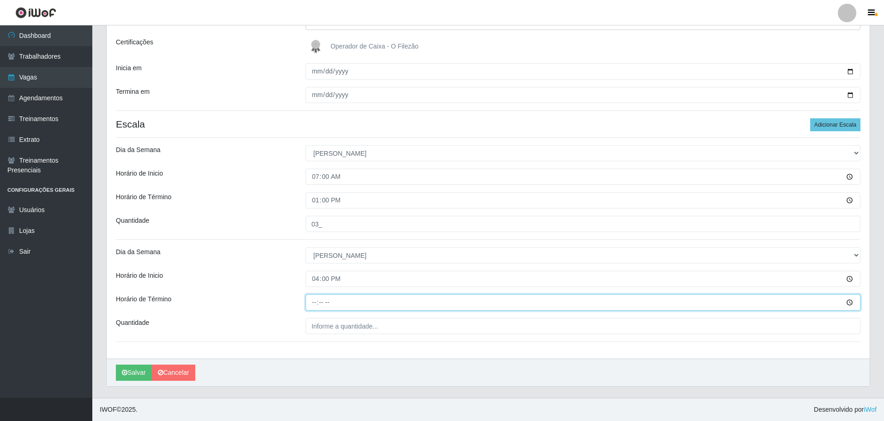
click at [311, 301] on input "Horário de Término" at bounding box center [583, 302] width 555 height 16
type input "22:00"
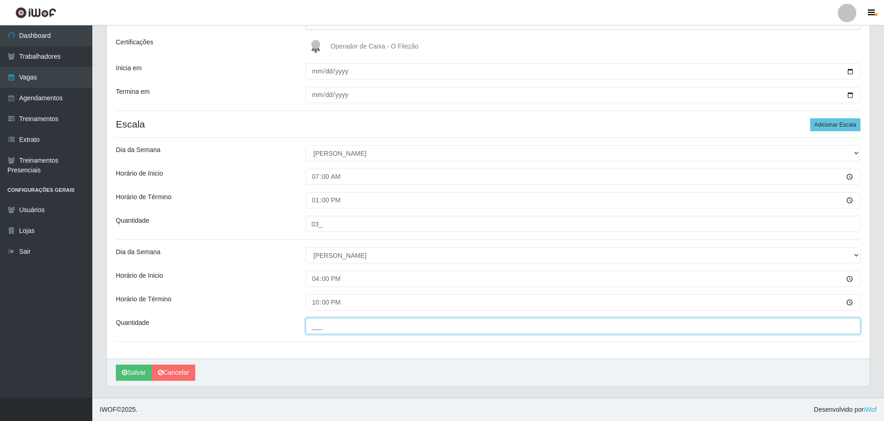
click at [329, 327] on input "___" at bounding box center [583, 326] width 555 height 16
type input "04_"
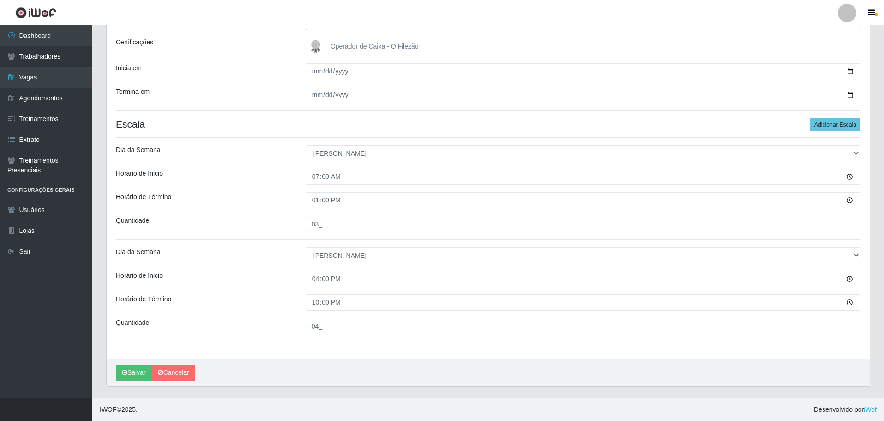
click at [234, 266] on div "Loja O Filezão - Centenário Função [Selecione...] Auxiliar de Estacionamento Au…" at bounding box center [488, 157] width 763 height 402
click at [139, 369] on button "Salvar" at bounding box center [134, 372] width 36 height 16
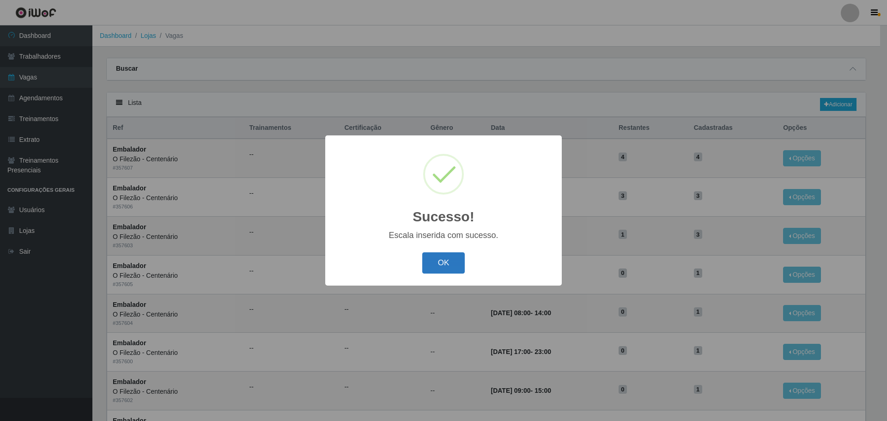
click at [449, 258] on button "OK" at bounding box center [443, 263] width 43 height 22
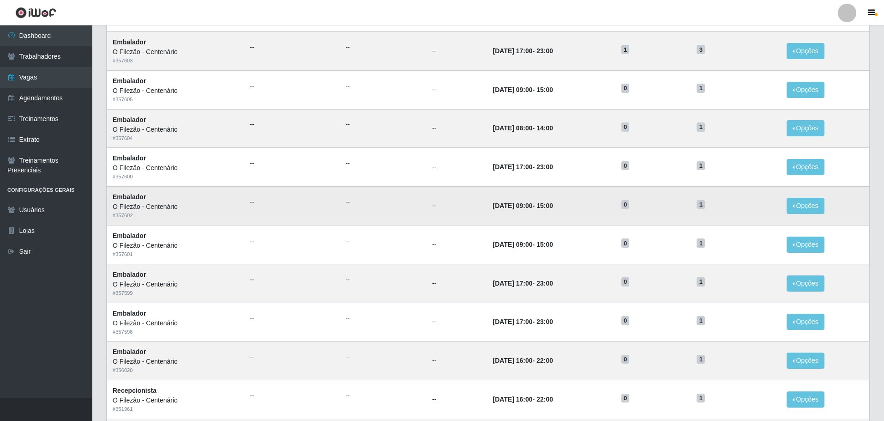
scroll to position [46, 0]
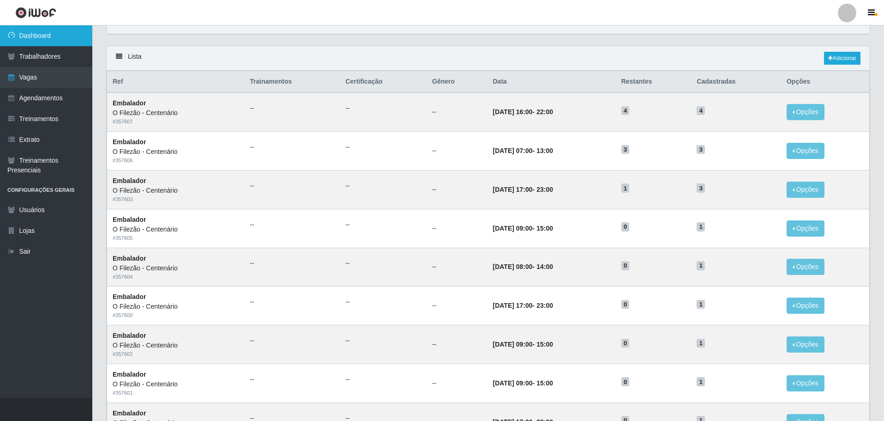
click at [69, 42] on link "Dashboard" at bounding box center [46, 35] width 92 height 21
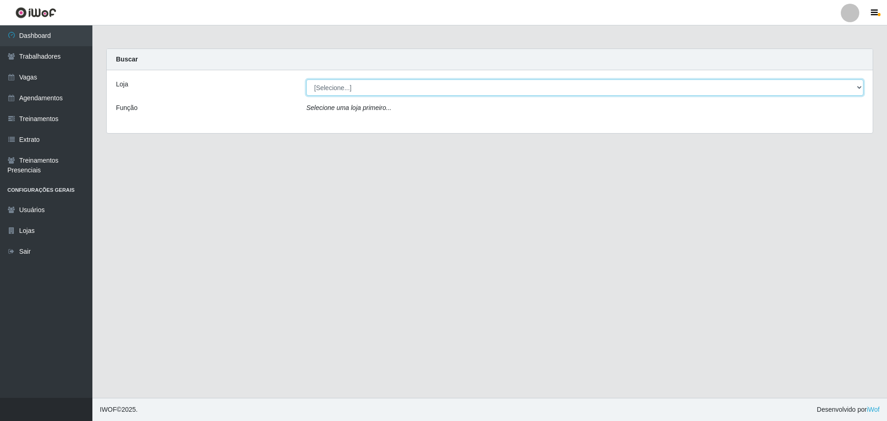
click at [350, 84] on select "[Selecione...] Minimercado Filezão O Filezão - Centenário" at bounding box center [584, 87] width 557 height 16
select select "203"
click at [306, 79] on select "[Selecione...] Minimercado Filezão O Filezão - Centenário" at bounding box center [584, 87] width 557 height 16
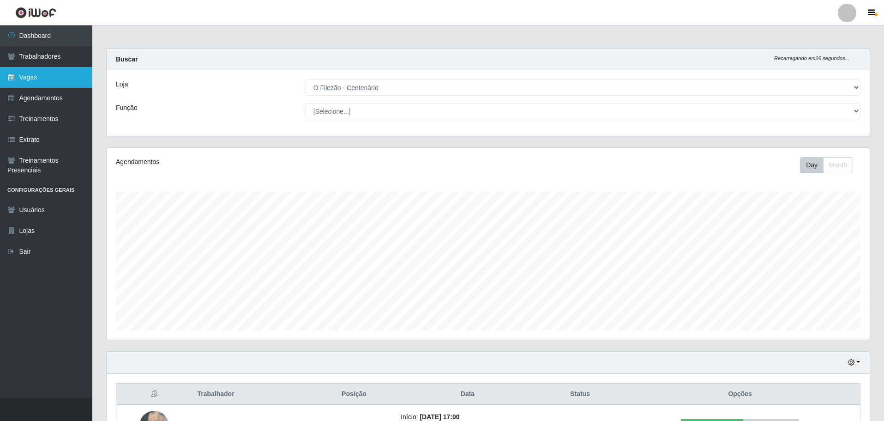
click at [47, 76] on link "Vagas" at bounding box center [46, 77] width 92 height 21
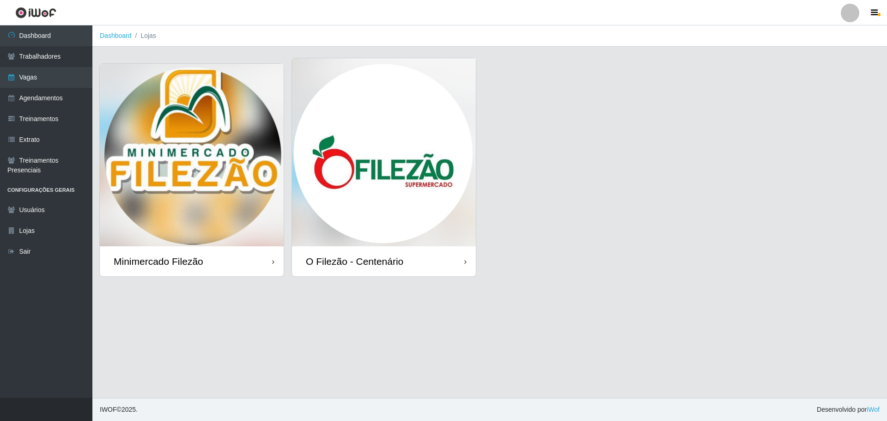
click at [423, 166] on img at bounding box center [384, 152] width 184 height 188
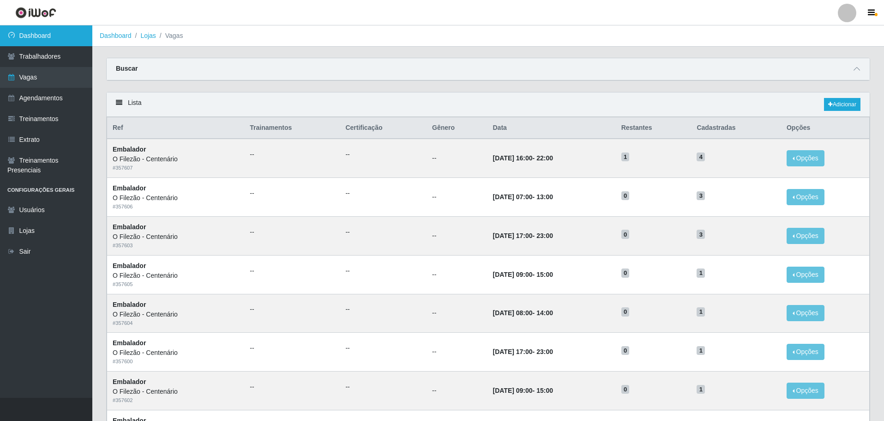
click at [55, 36] on link "Dashboard" at bounding box center [46, 35] width 92 height 21
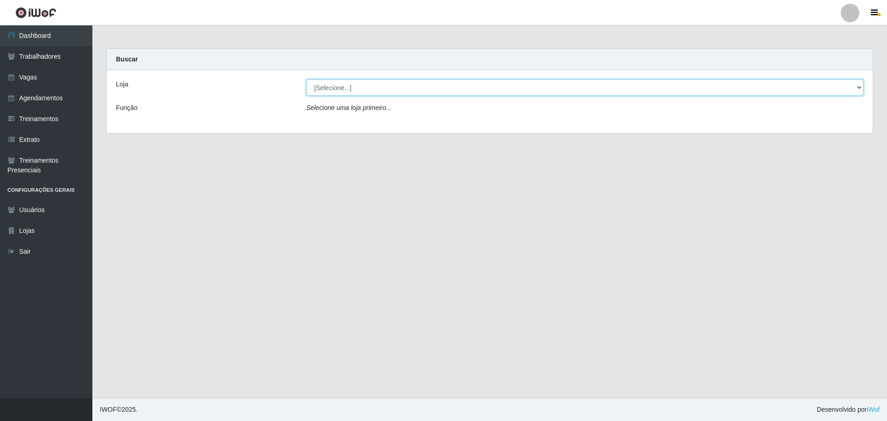
click at [848, 86] on select "[Selecione...] Minimercado Filezão O Filezão - Centenário" at bounding box center [584, 87] width 557 height 16
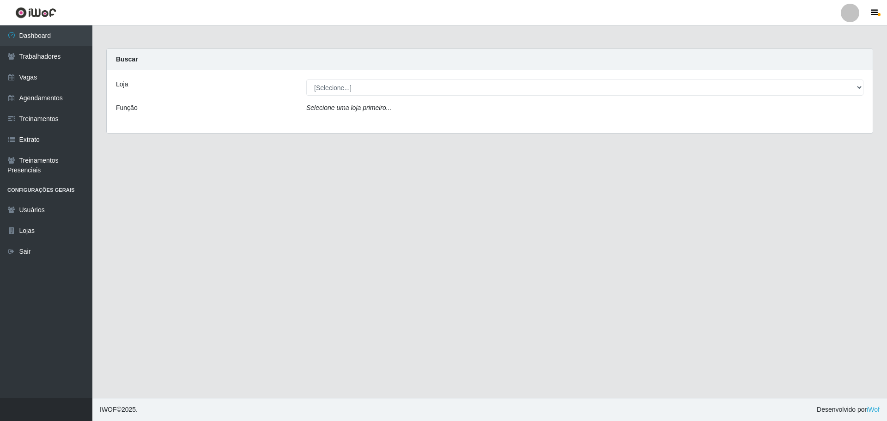
click at [399, 134] on div "Carregando... Buscar Loja [Selecione...] Minimercado Filezão O Filezão - Centen…" at bounding box center [489, 96] width 780 height 96
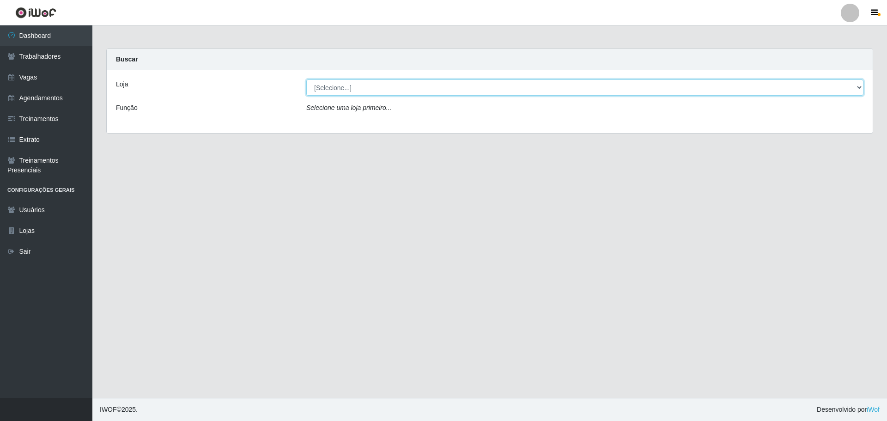
click at [432, 87] on select "[Selecione...] Minimercado Filezão O Filezão - Centenário" at bounding box center [584, 87] width 557 height 16
select select "203"
click at [306, 79] on select "[Selecione...] Minimercado Filezão O Filezão - Centenário" at bounding box center [584, 87] width 557 height 16
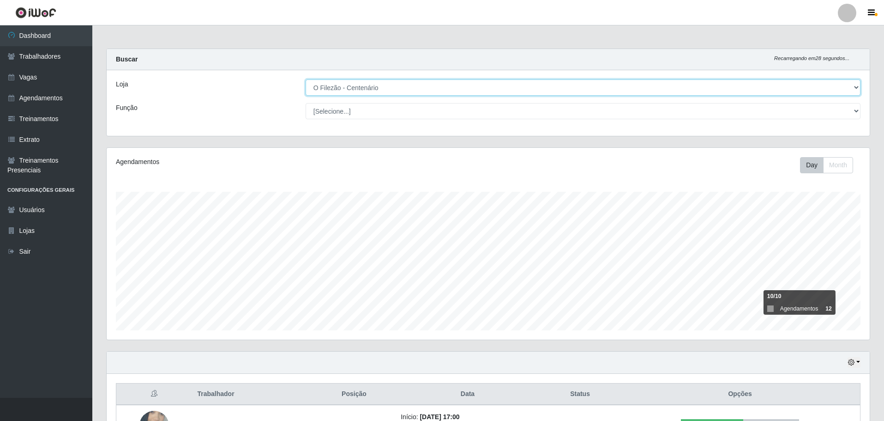
scroll to position [69, 0]
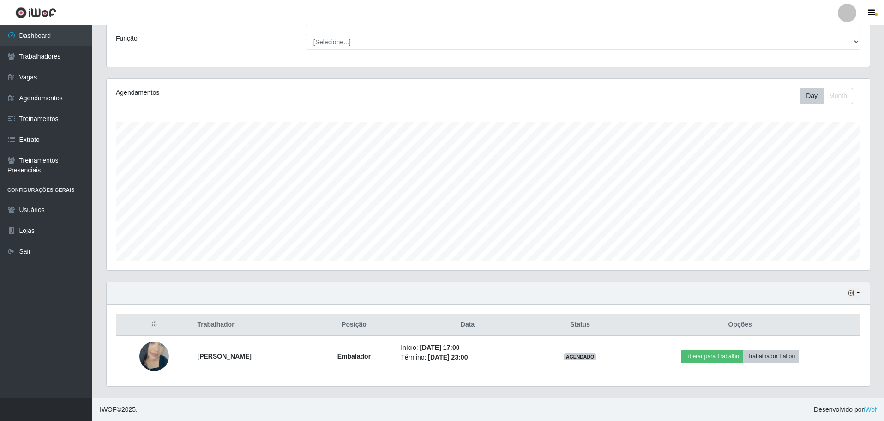
click at [862, 290] on div "Hoje 1 dia 3 dias 1 Semana Não encerrados" at bounding box center [488, 293] width 763 height 22
click at [859, 292] on button "button" at bounding box center [854, 293] width 13 height 11
click at [814, 254] on button "1 Semana" at bounding box center [823, 258] width 73 height 19
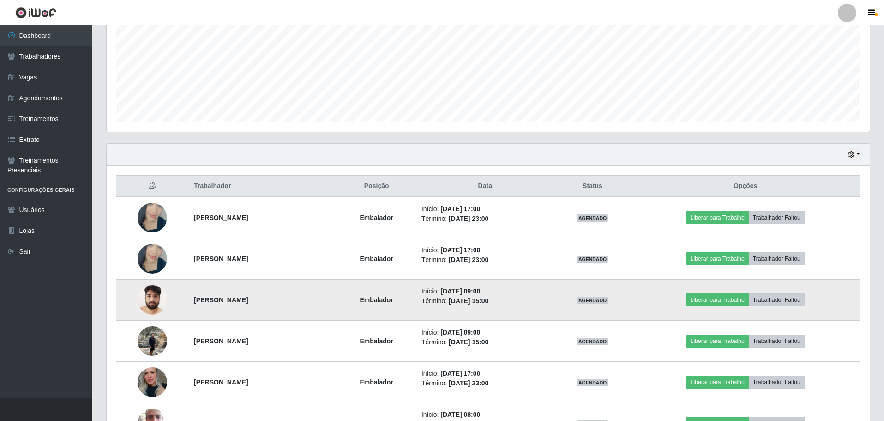
scroll to position [0, 0]
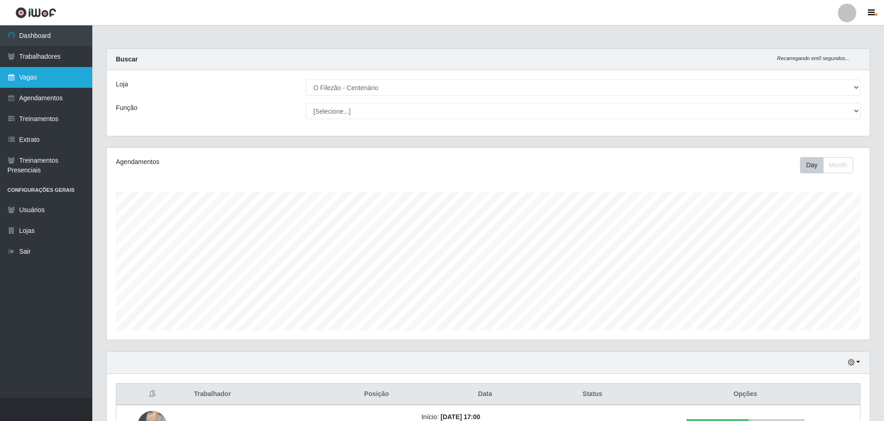
click at [43, 76] on link "Vagas" at bounding box center [46, 77] width 92 height 21
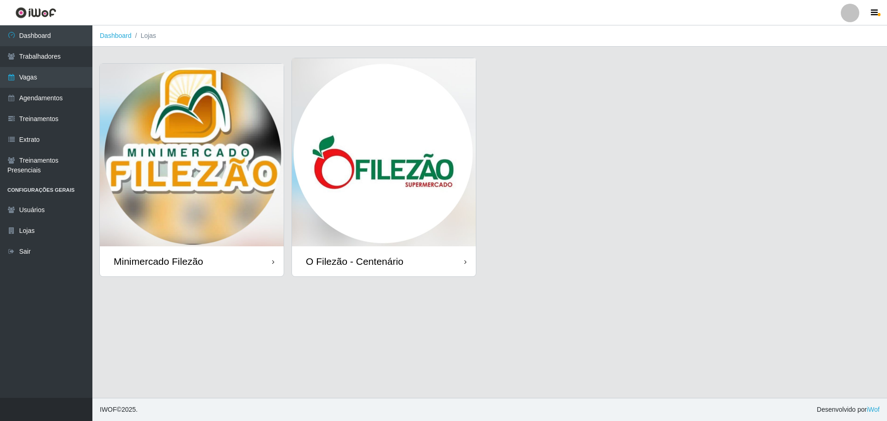
click at [388, 201] on img at bounding box center [384, 152] width 184 height 188
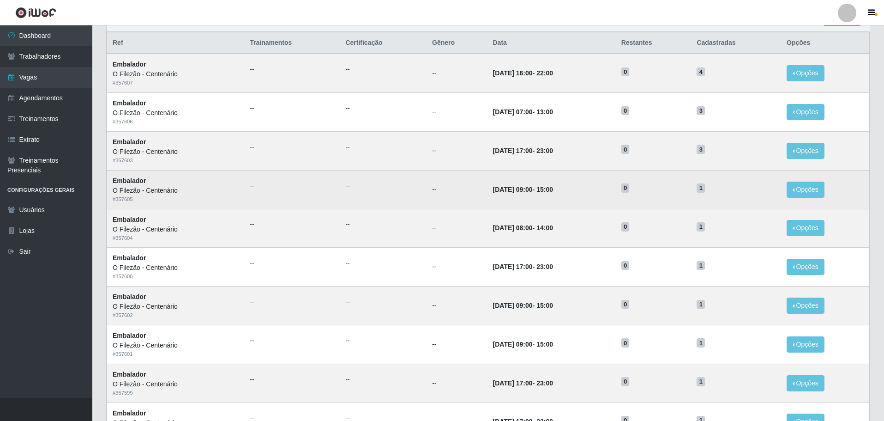
scroll to position [39, 0]
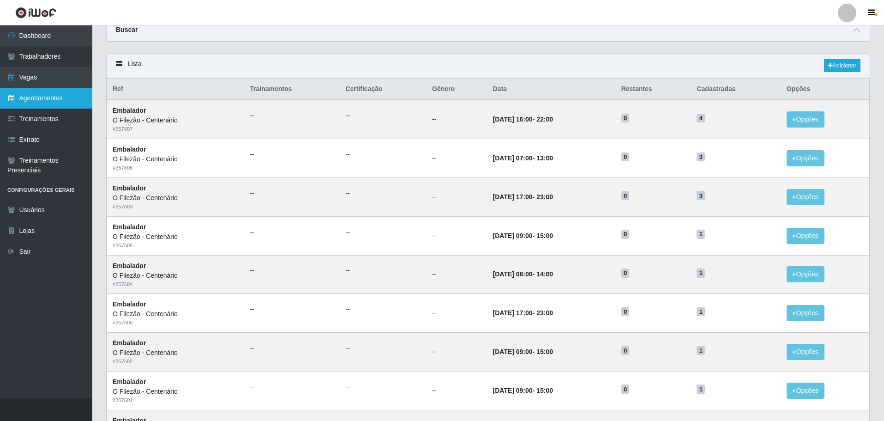
click at [27, 91] on link "Agendamentos" at bounding box center [46, 98] width 92 height 21
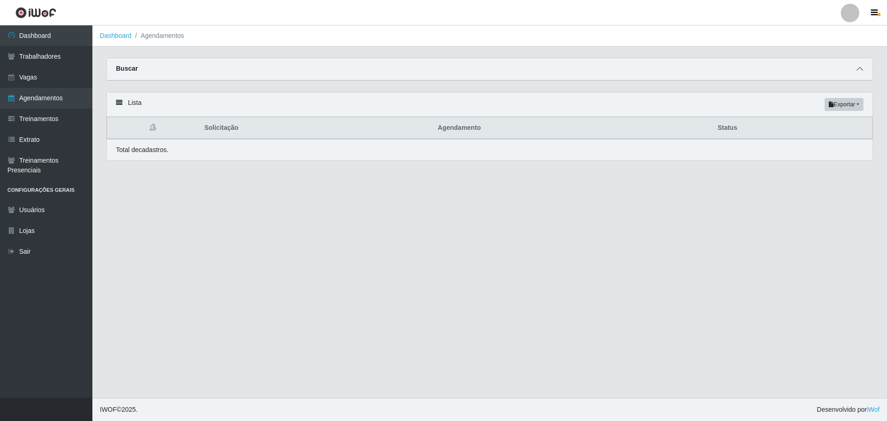
click at [858, 67] on icon at bounding box center [859, 69] width 6 height 6
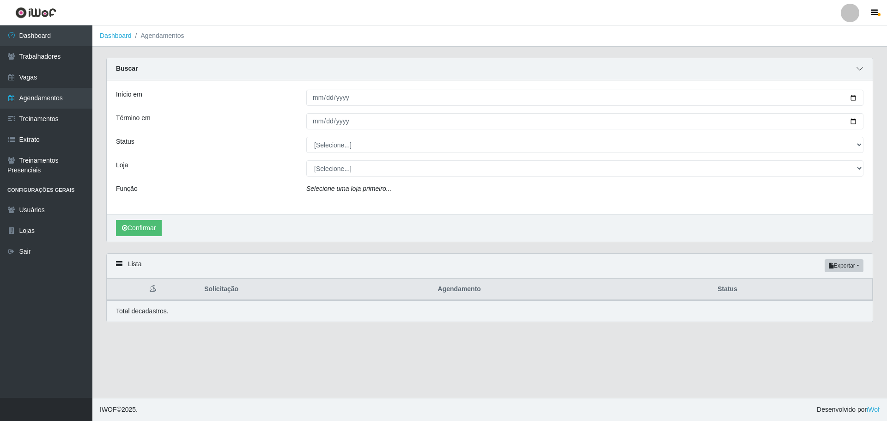
click at [858, 67] on icon at bounding box center [859, 69] width 6 height 6
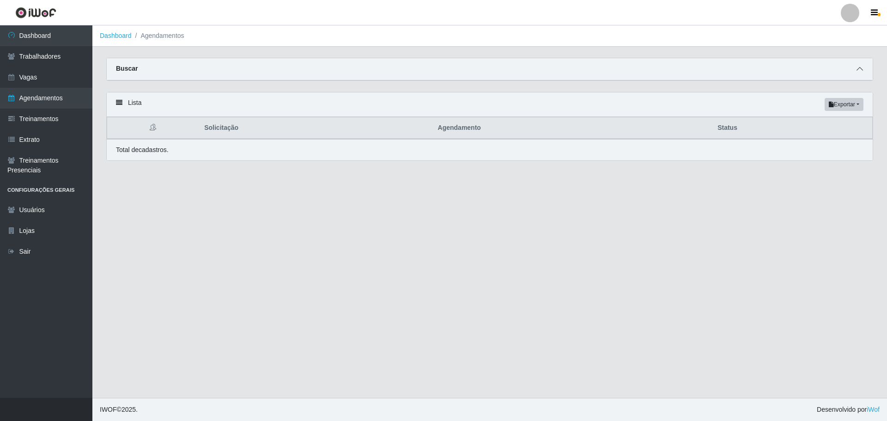
click at [858, 67] on icon at bounding box center [859, 69] width 6 height 6
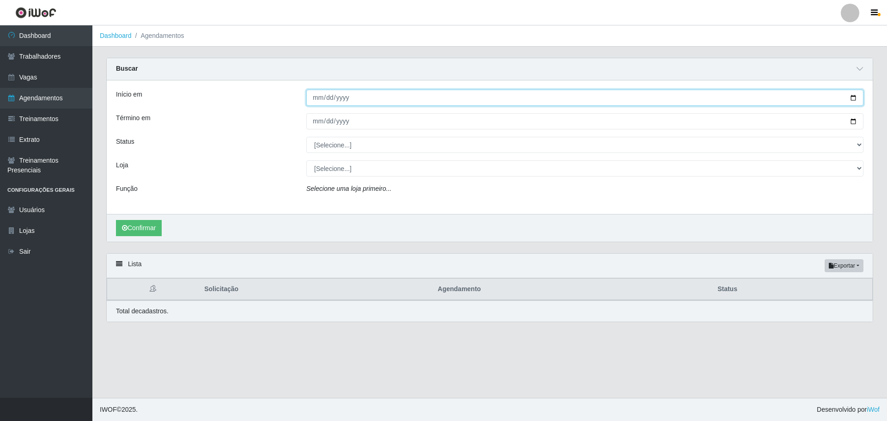
click at [853, 96] on input "Início em" at bounding box center [584, 98] width 557 height 16
type input "[DATE]"
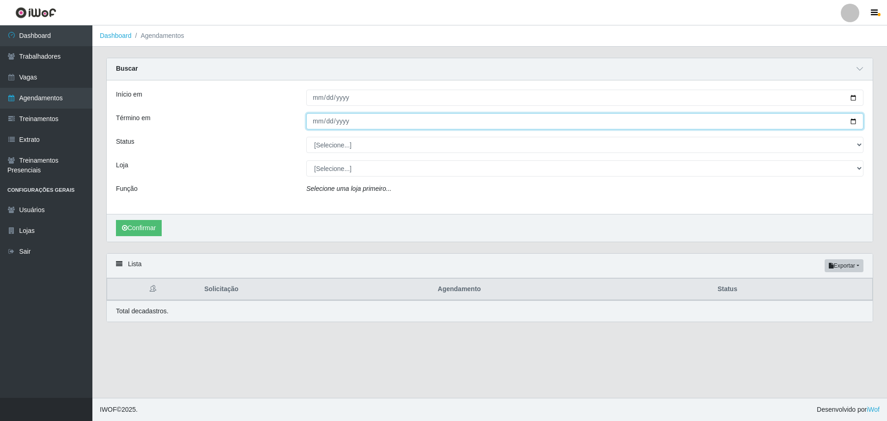
click at [852, 120] on input "Término em" at bounding box center [584, 121] width 557 height 16
type input "[DATE]"
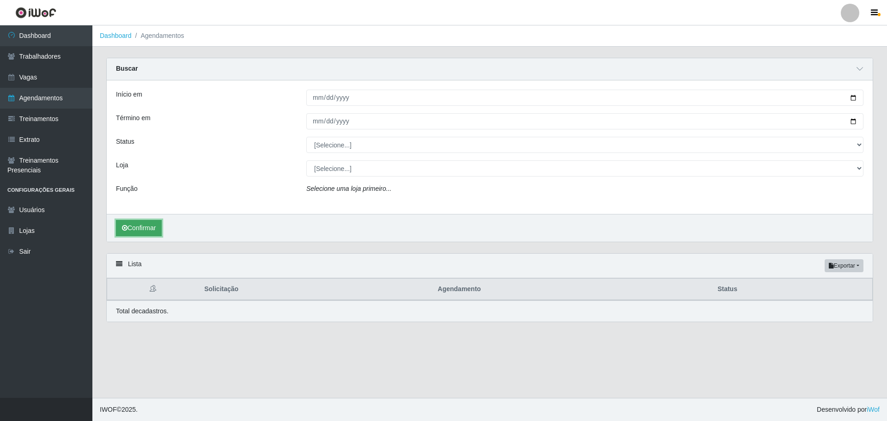
click at [143, 231] on button "Confirmar" at bounding box center [139, 228] width 46 height 16
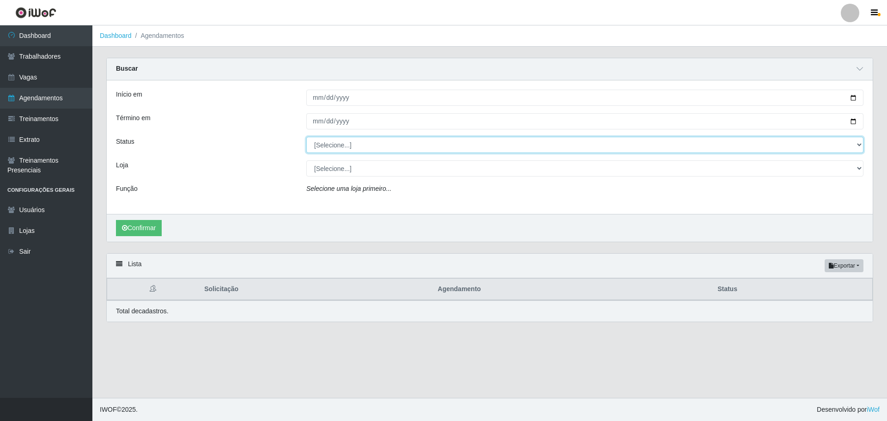
click at [344, 141] on select "[Selecione...] AGENDADO AGUARDANDO LIBERAR EM ANDAMENTO EM REVISÃO FINALIZADO C…" at bounding box center [584, 145] width 557 height 16
select select "FALTA"
click at [306, 137] on select "[Selecione...] AGENDADO AGUARDANDO LIBERAR EM ANDAMENTO EM REVISÃO FINALIZADO C…" at bounding box center [584, 145] width 557 height 16
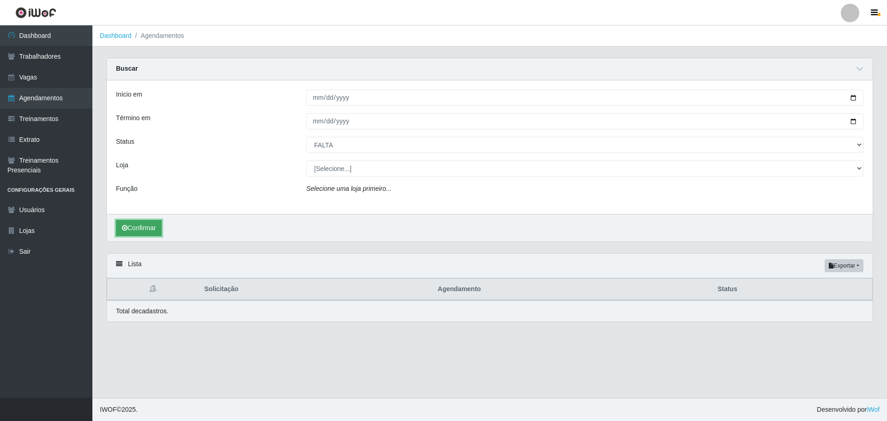
click at [132, 224] on button "Confirmar" at bounding box center [139, 228] width 46 height 16
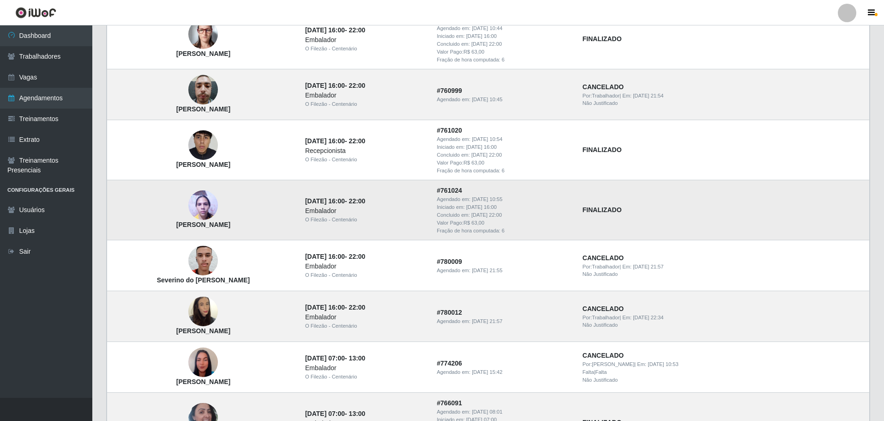
scroll to position [508, 0]
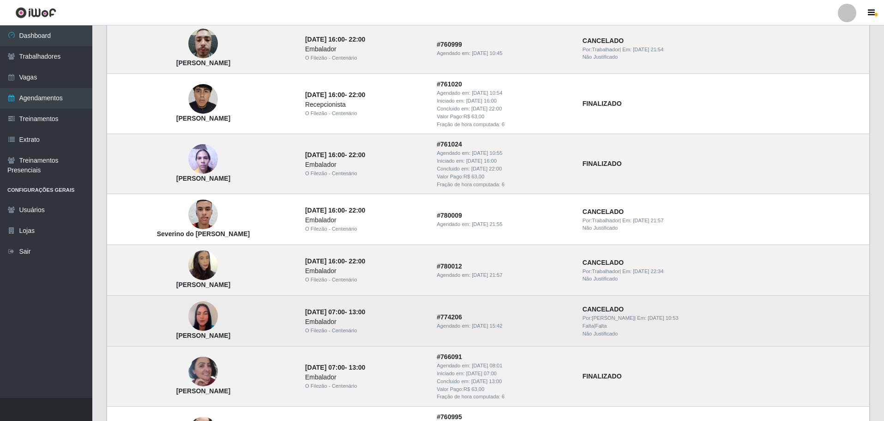
click at [203, 320] on img at bounding box center [203, 316] width 30 height 53
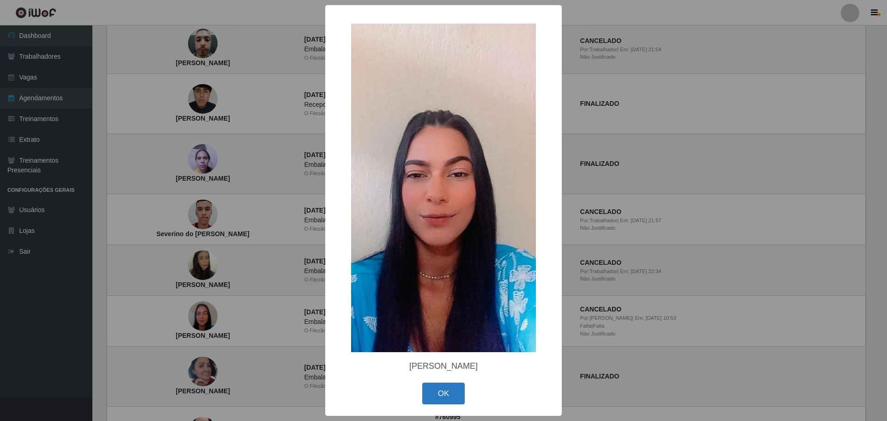
click at [437, 389] on button "OK" at bounding box center [443, 393] width 43 height 22
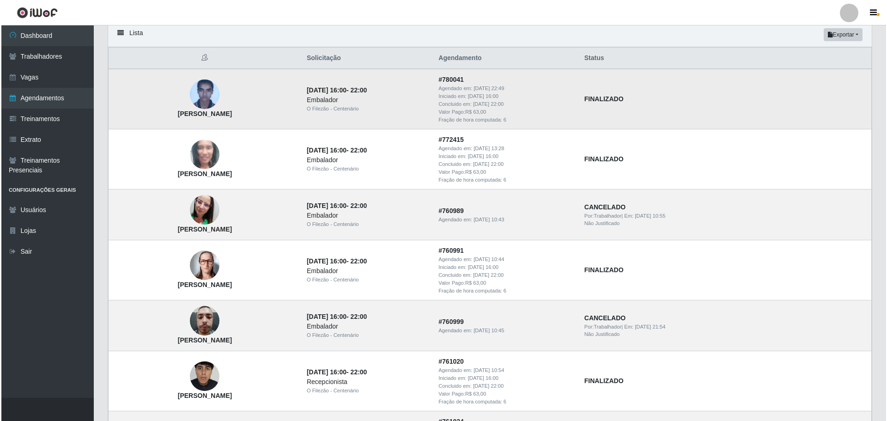
scroll to position [0, 0]
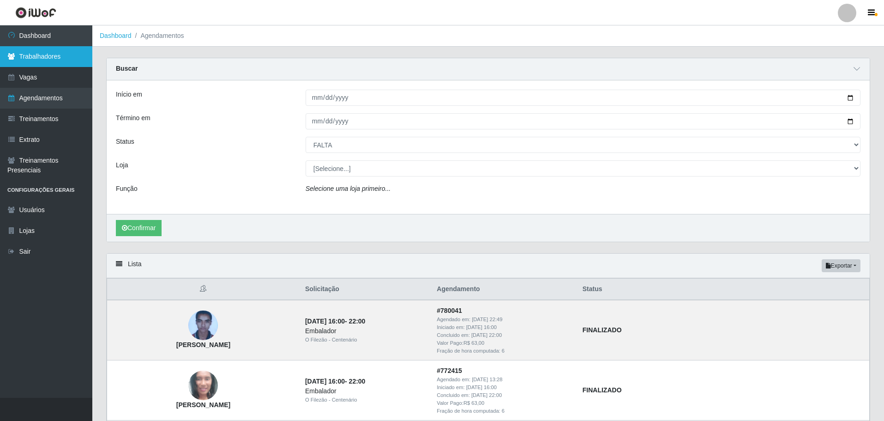
click at [33, 64] on link "Trabalhadores" at bounding box center [46, 56] width 92 height 21
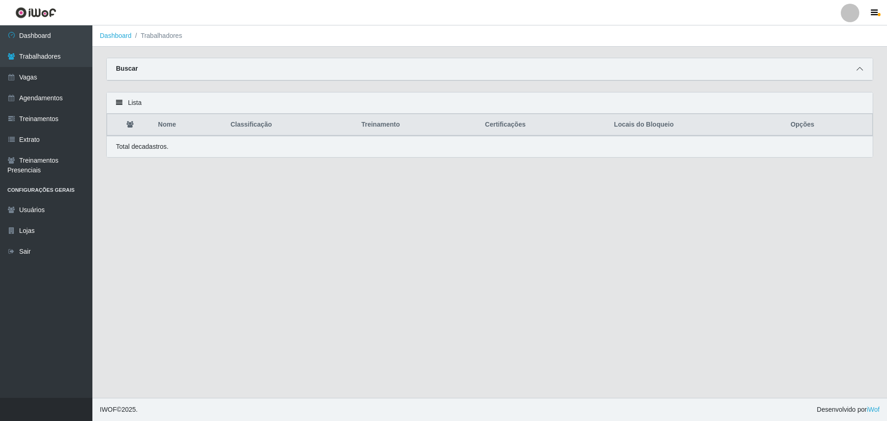
click at [860, 70] on icon at bounding box center [859, 69] width 6 height 6
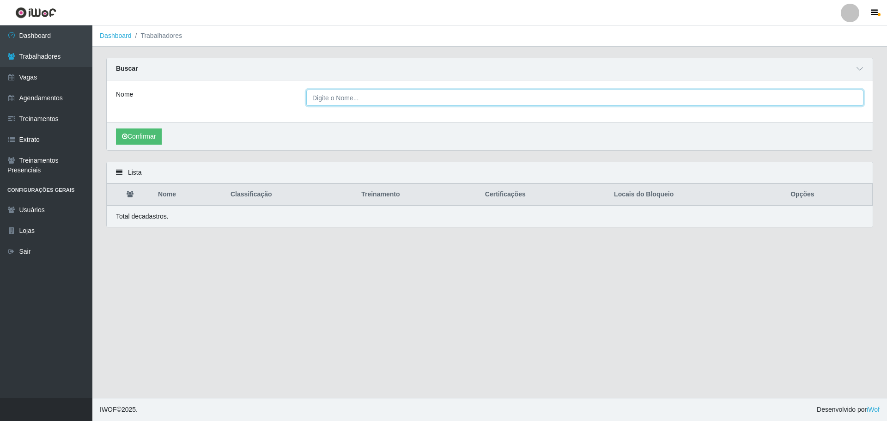
click at [331, 99] on input "Nome" at bounding box center [584, 98] width 557 height 16
type input "SHIRLENE"
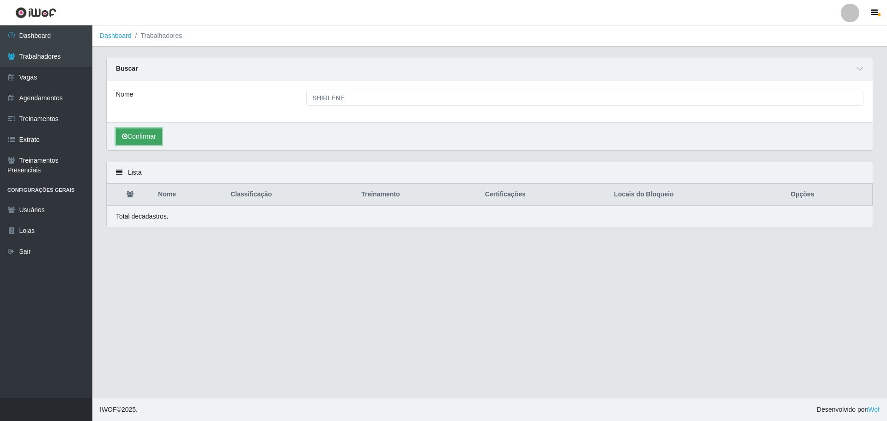
click at [144, 139] on button "Confirmar" at bounding box center [139, 136] width 46 height 16
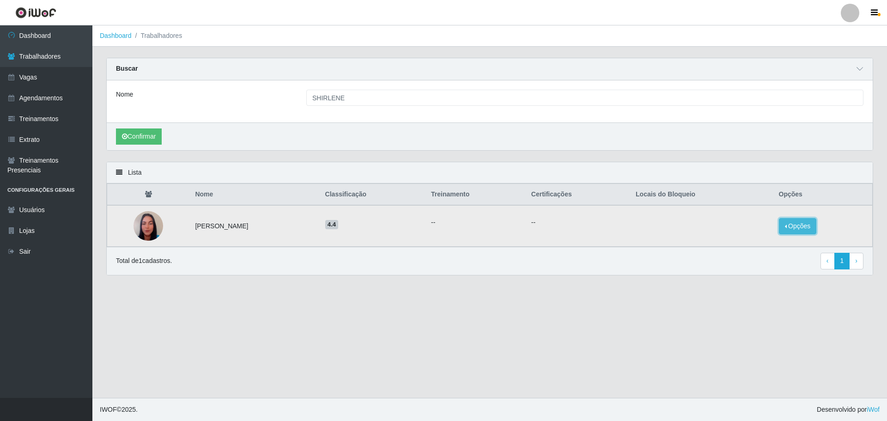
click at [809, 225] on button "Opções" at bounding box center [798, 226] width 38 height 16
click at [761, 235] on button "Bloquear - Loja" at bounding box center [740, 234] width 74 height 19
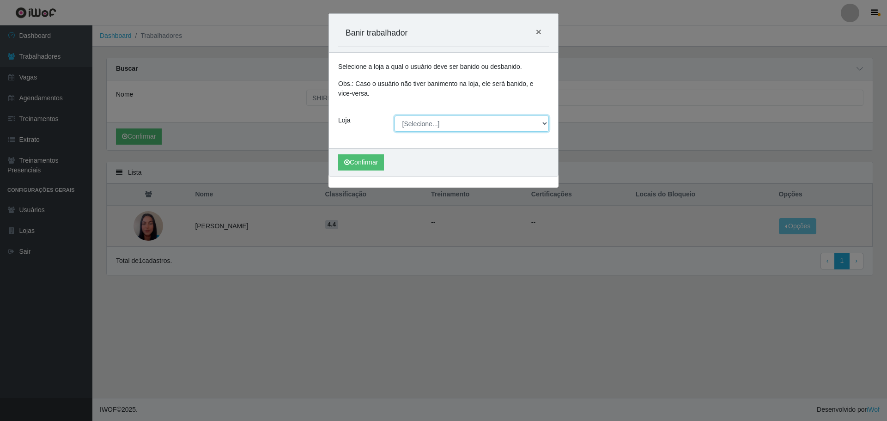
click at [429, 121] on select "[Selecione...] Minimercado Filezão O Filezão - Centenário" at bounding box center [471, 123] width 155 height 16
select select "203"
click at [394, 115] on select "[Selecione...] Minimercado Filezão O Filezão - Centenário" at bounding box center [471, 123] width 155 height 16
click at [376, 165] on button "Confirmar" at bounding box center [361, 162] width 46 height 16
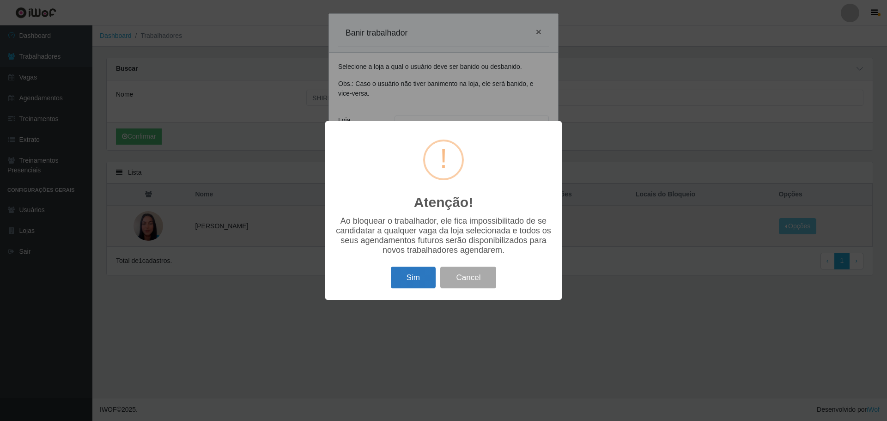
click at [406, 278] on button "Sim" at bounding box center [413, 277] width 45 height 22
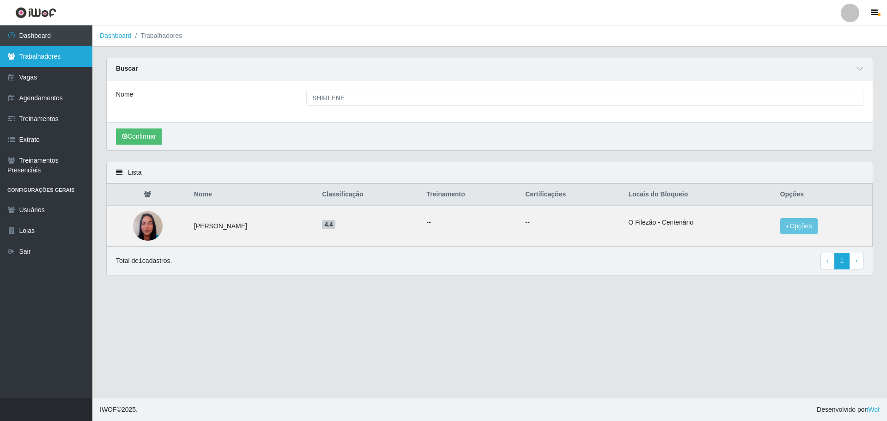
click at [38, 62] on link "Trabalhadores" at bounding box center [46, 56] width 92 height 21
click at [36, 77] on link "Vagas" at bounding box center [46, 77] width 92 height 21
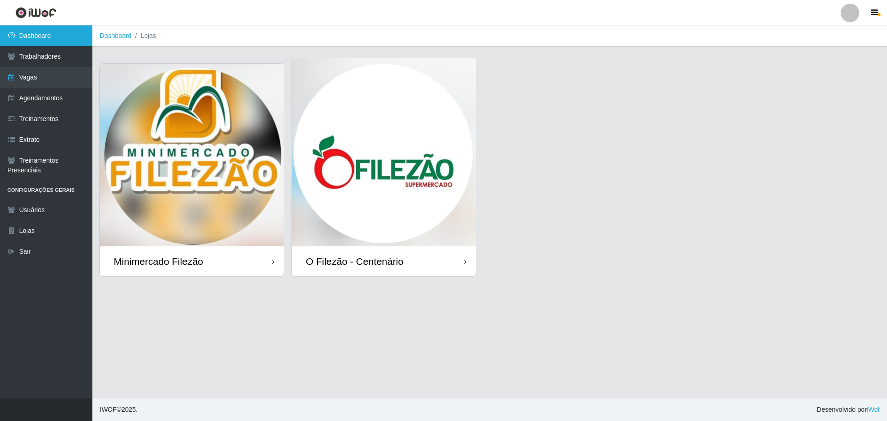
click at [53, 32] on link "Dashboard" at bounding box center [46, 35] width 92 height 21
